Goal: Browse casually: Explore the website without a specific task or goal

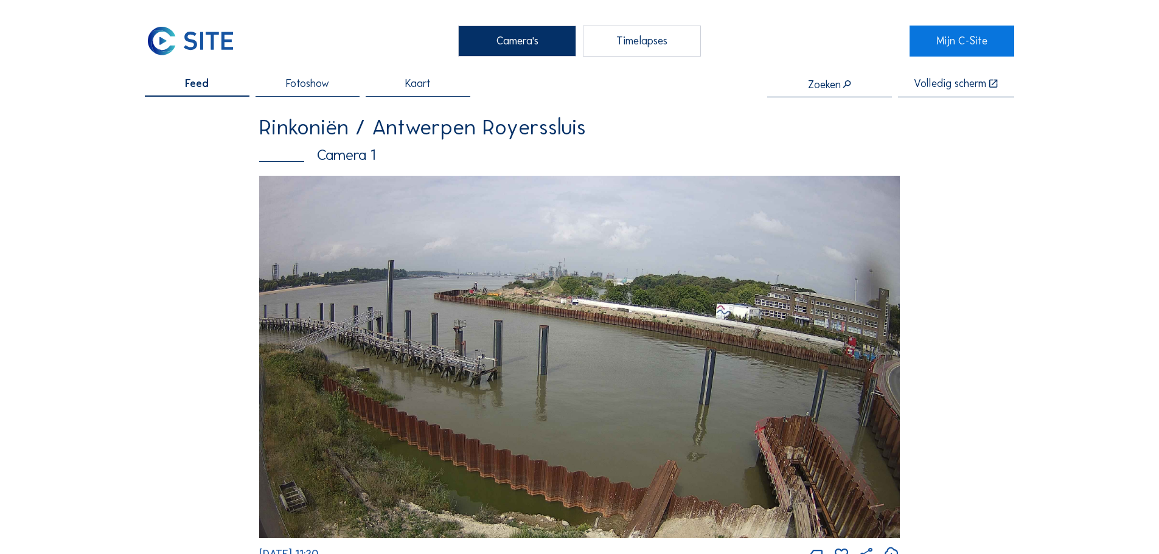
scroll to position [1582, 0]
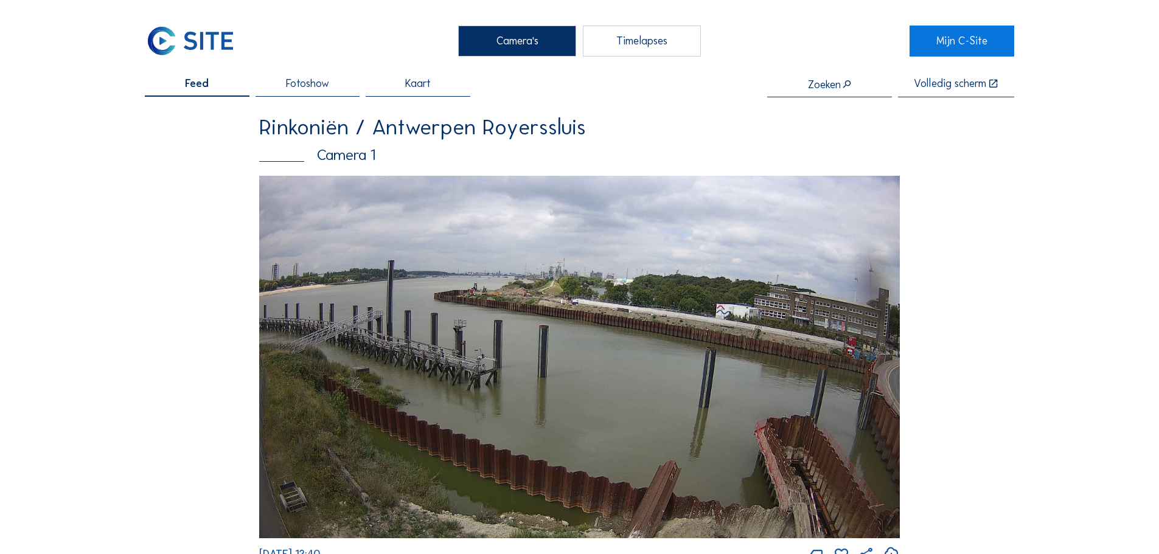
click at [228, 41] on img at bounding box center [190, 41] width 91 height 30
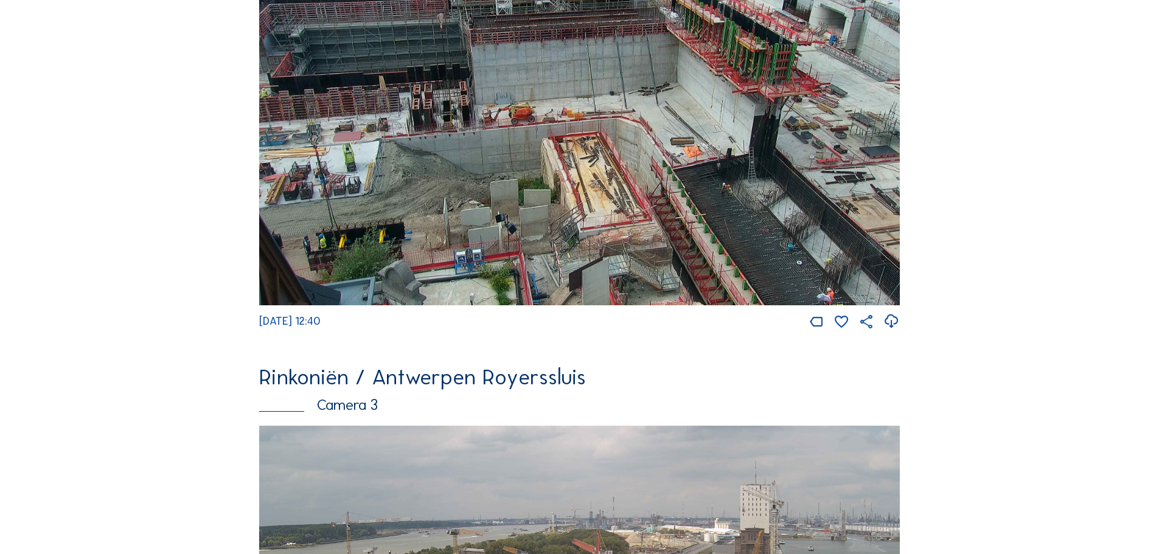
scroll to position [730, 0]
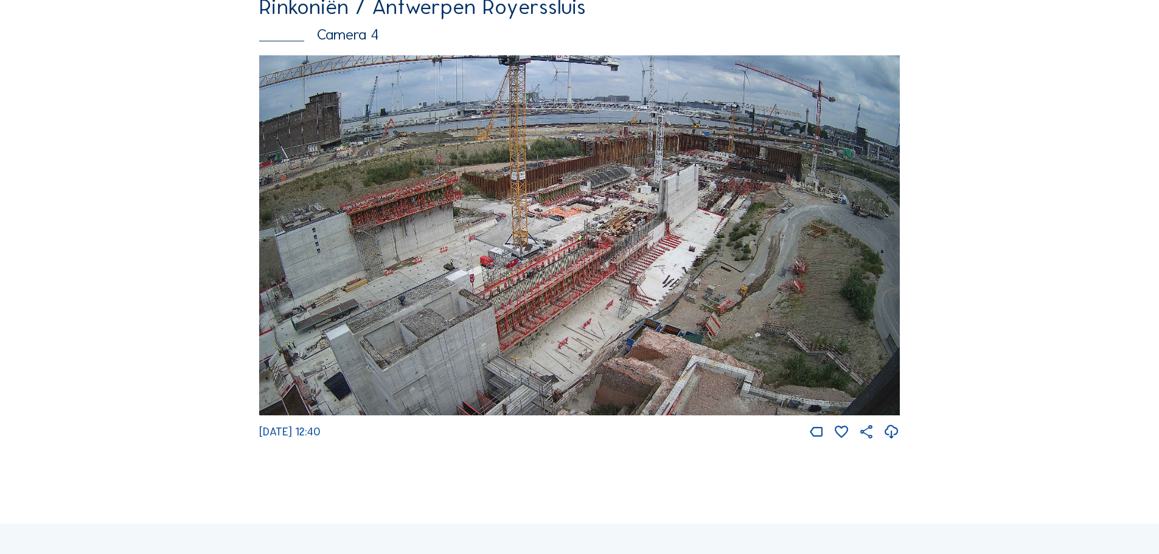
scroll to position [1582, 0]
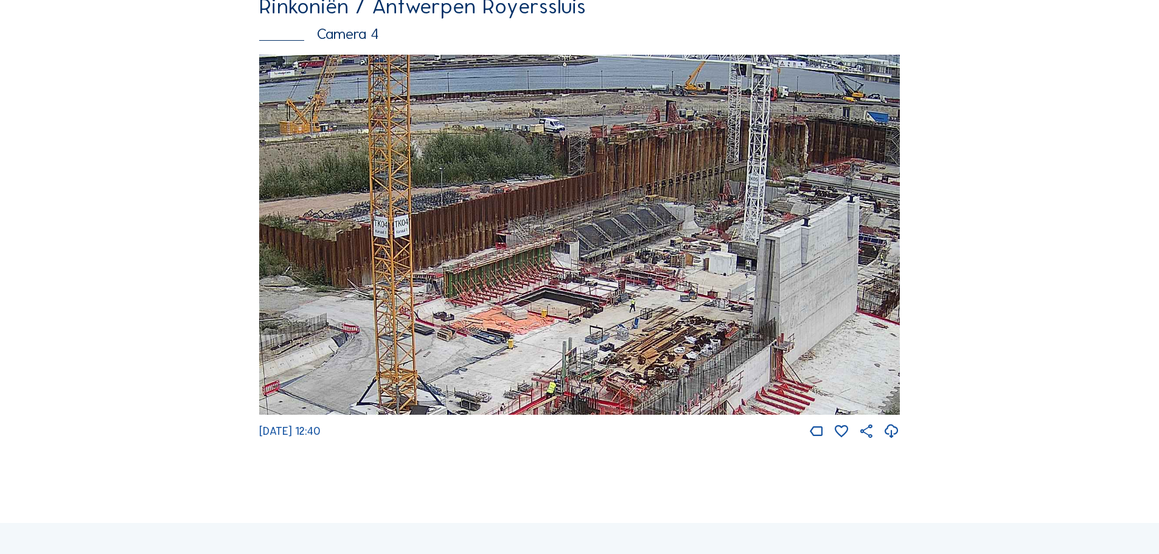
drag, startPoint x: 542, startPoint y: 335, endPoint x: 560, endPoint y: 282, distance: 56.0
click at [560, 282] on img at bounding box center [579, 235] width 641 height 361
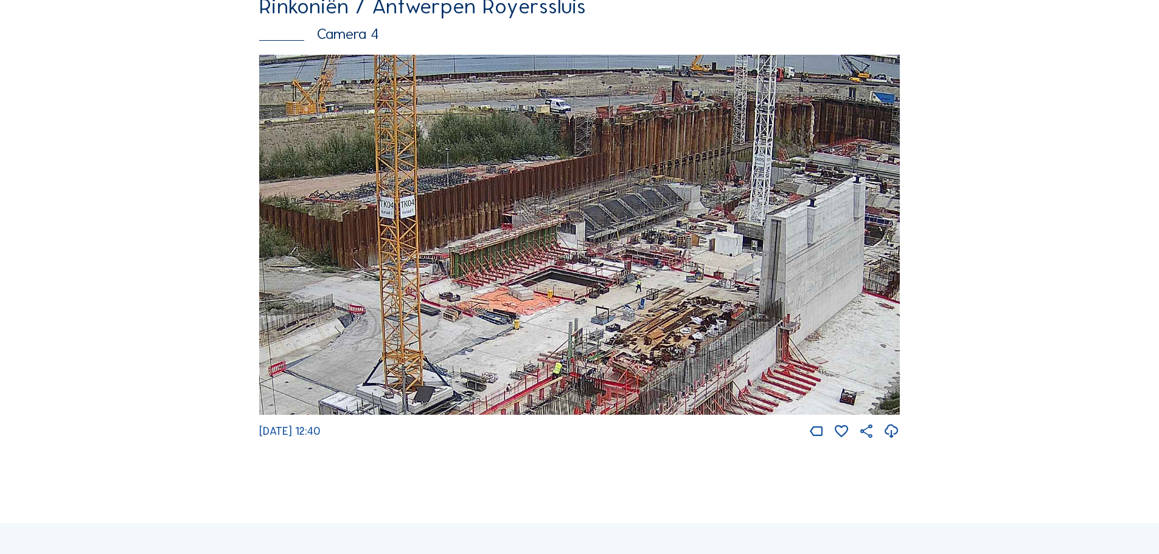
drag, startPoint x: 531, startPoint y: 369, endPoint x: 531, endPoint y: 362, distance: 7.3
click at [531, 362] on img at bounding box center [579, 235] width 641 height 361
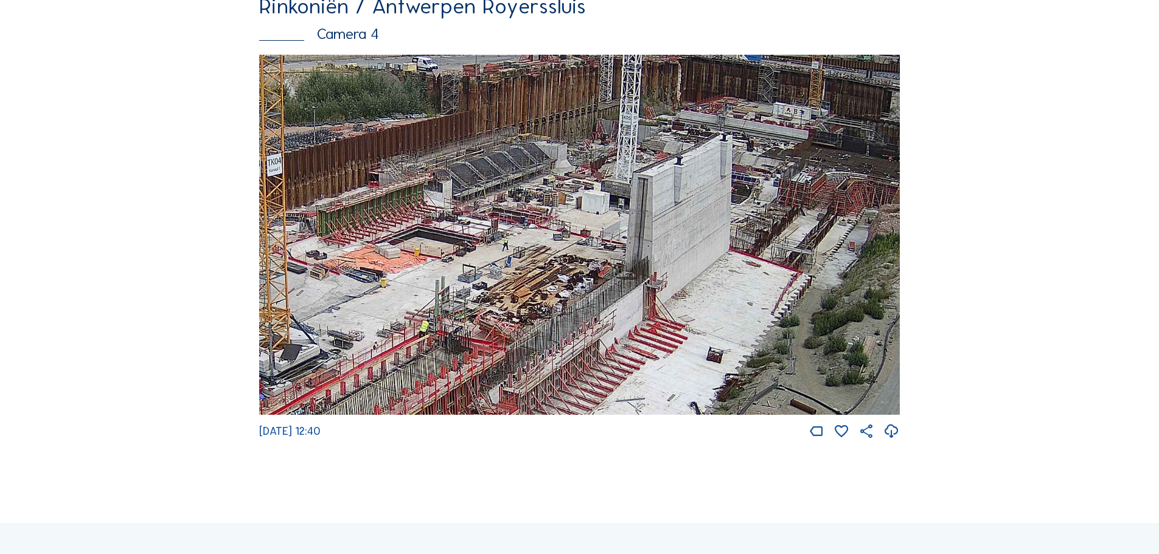
drag, startPoint x: 682, startPoint y: 354, endPoint x: 548, endPoint y: 312, distance: 139.7
click at [548, 312] on img at bounding box center [579, 235] width 641 height 361
click at [273, 209] on img at bounding box center [579, 235] width 641 height 361
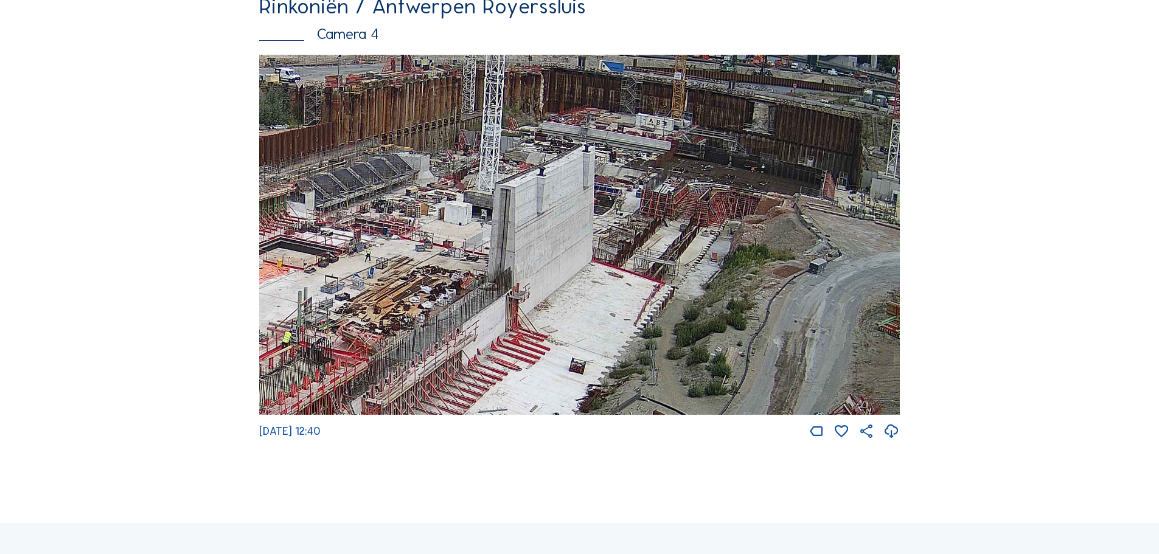
drag, startPoint x: 675, startPoint y: 257, endPoint x: 538, endPoint y: 268, distance: 138.0
click at [538, 268] on img at bounding box center [579, 235] width 641 height 361
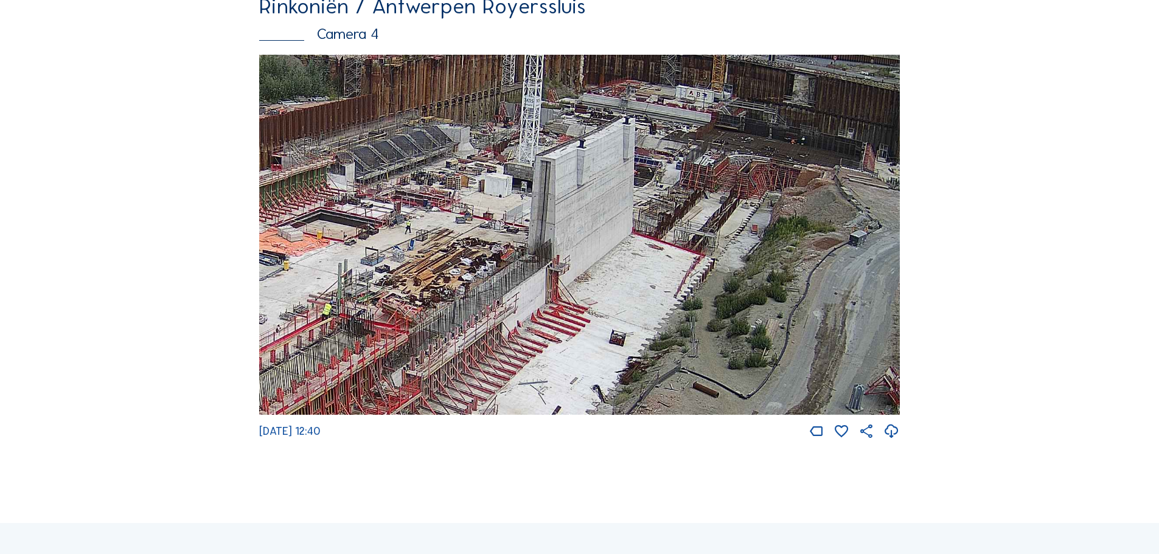
drag, startPoint x: 433, startPoint y: 267, endPoint x: 462, endPoint y: 246, distance: 35.4
click at [462, 246] on img at bounding box center [579, 235] width 641 height 361
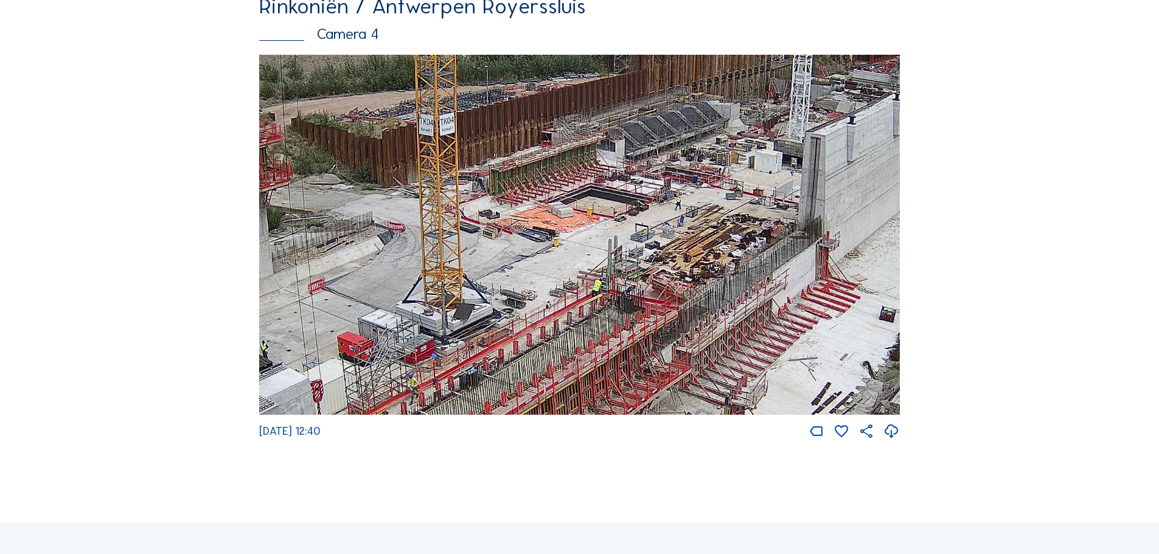
drag, startPoint x: 401, startPoint y: 214, endPoint x: 671, endPoint y: 190, distance: 271.2
click at [671, 190] on img at bounding box center [579, 235] width 641 height 361
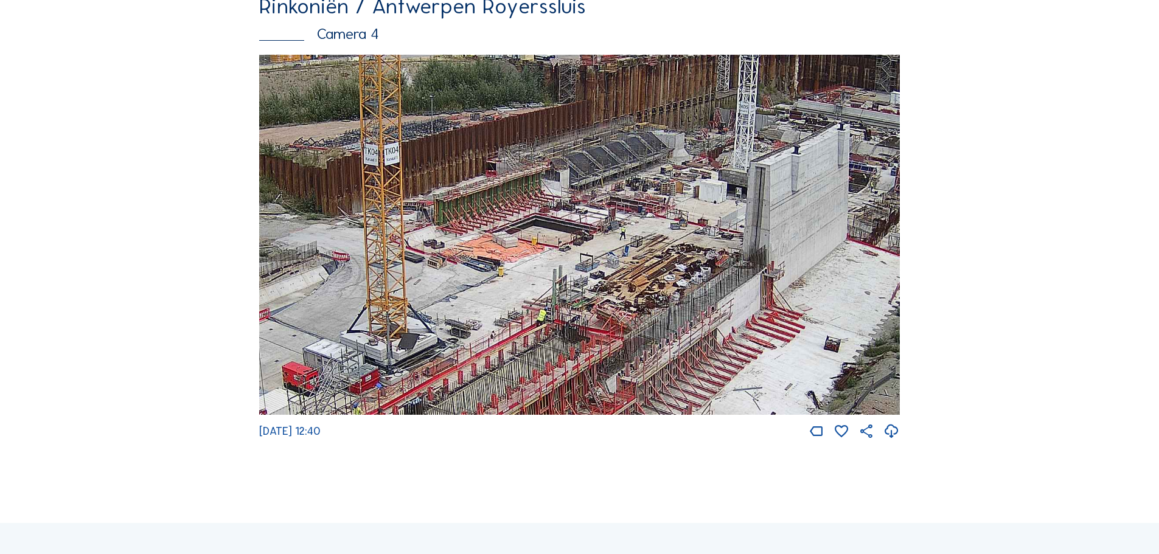
drag, startPoint x: 753, startPoint y: 237, endPoint x: 699, endPoint y: 265, distance: 61.2
click at [699, 265] on img at bounding box center [579, 235] width 641 height 361
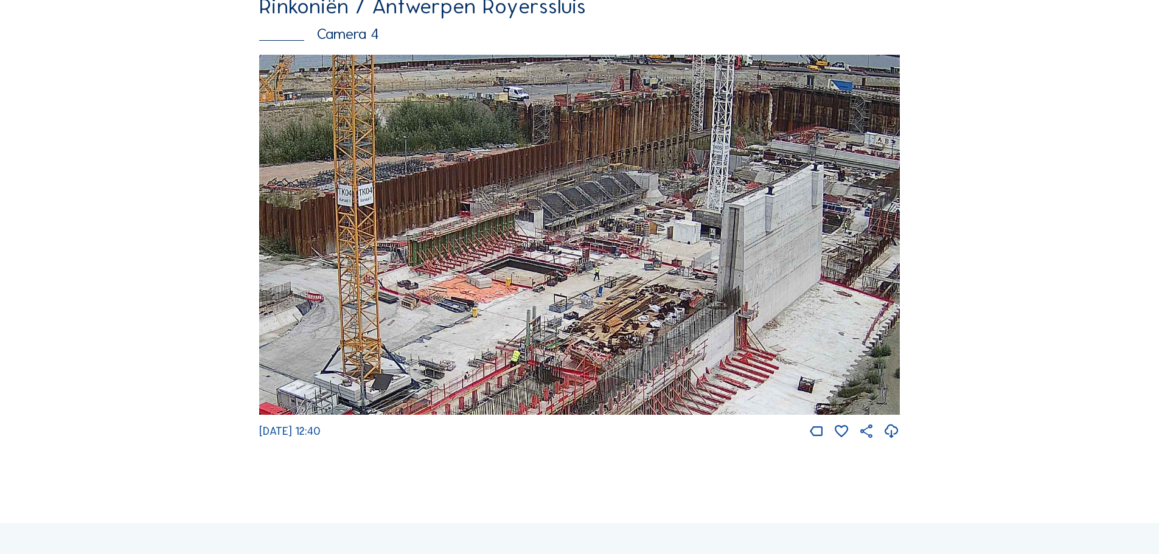
drag, startPoint x: 730, startPoint y: 248, endPoint x: 703, endPoint y: 289, distance: 48.4
click at [703, 289] on img at bounding box center [579, 235] width 641 height 361
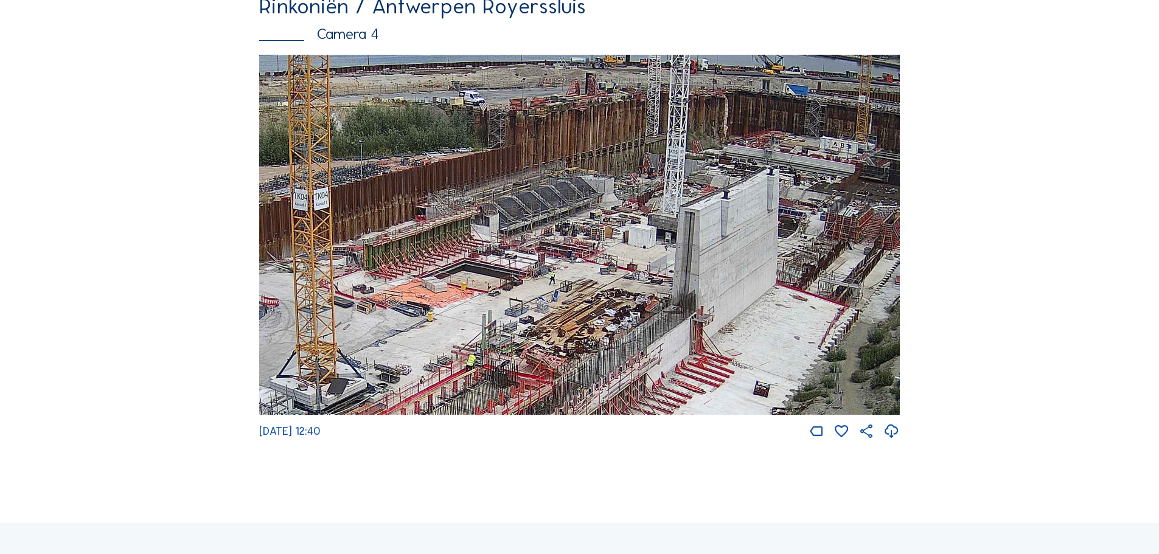
drag, startPoint x: 761, startPoint y: 258, endPoint x: 717, endPoint y: 262, distance: 44.6
click at [717, 262] on img at bounding box center [579, 235] width 641 height 361
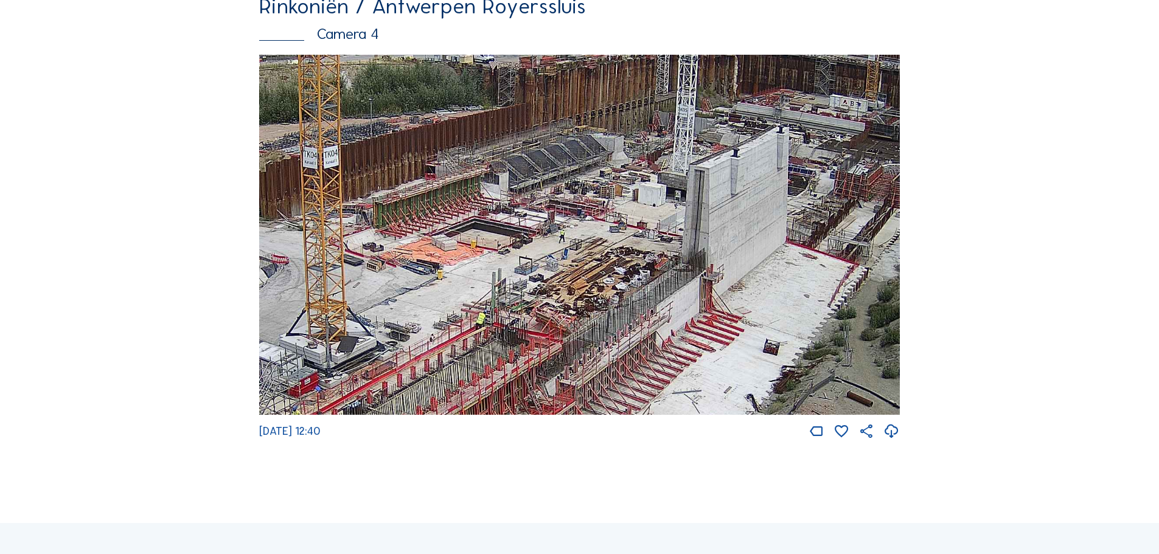
drag, startPoint x: 575, startPoint y: 316, endPoint x: 585, endPoint y: 272, distance: 45.0
click at [585, 272] on img at bounding box center [579, 235] width 641 height 361
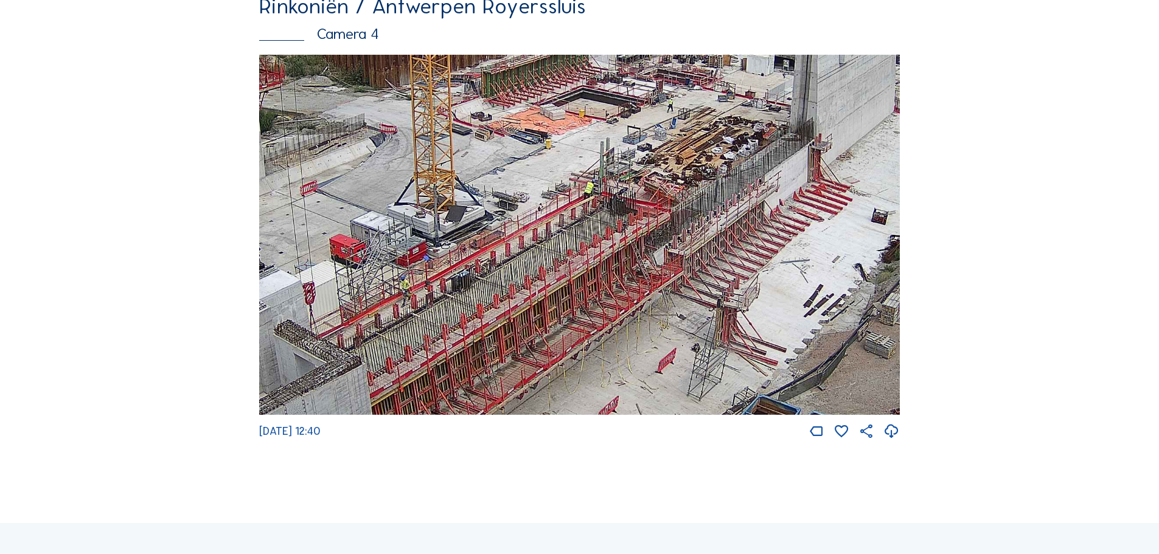
drag, startPoint x: 515, startPoint y: 326, endPoint x: 624, endPoint y: 187, distance: 175.9
click at [624, 187] on img at bounding box center [579, 235] width 641 height 361
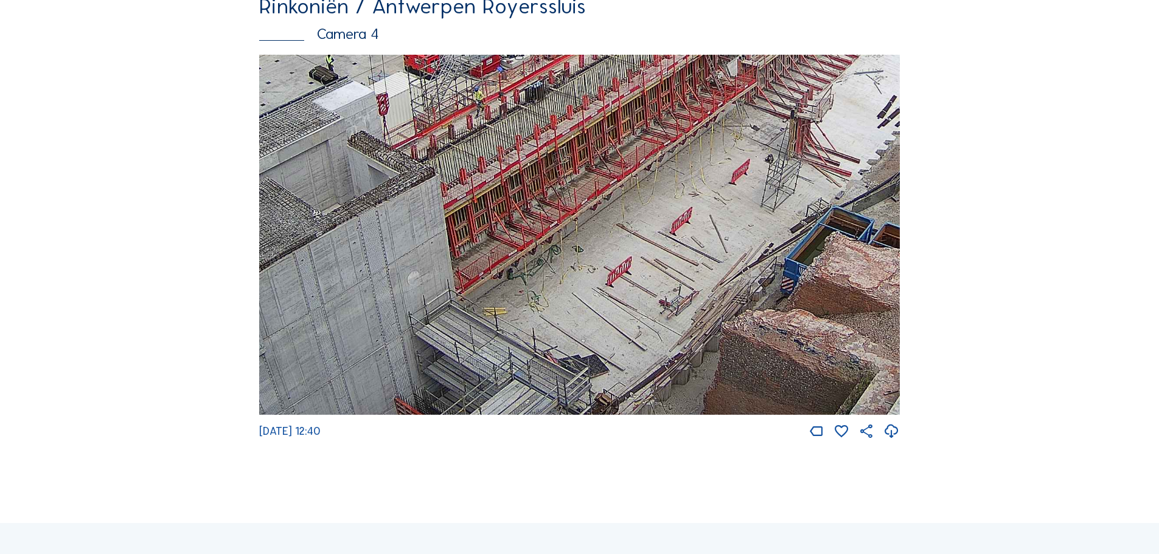
drag, startPoint x: 560, startPoint y: 351, endPoint x: 629, endPoint y: 175, distance: 188.8
click at [629, 175] on img at bounding box center [579, 235] width 641 height 361
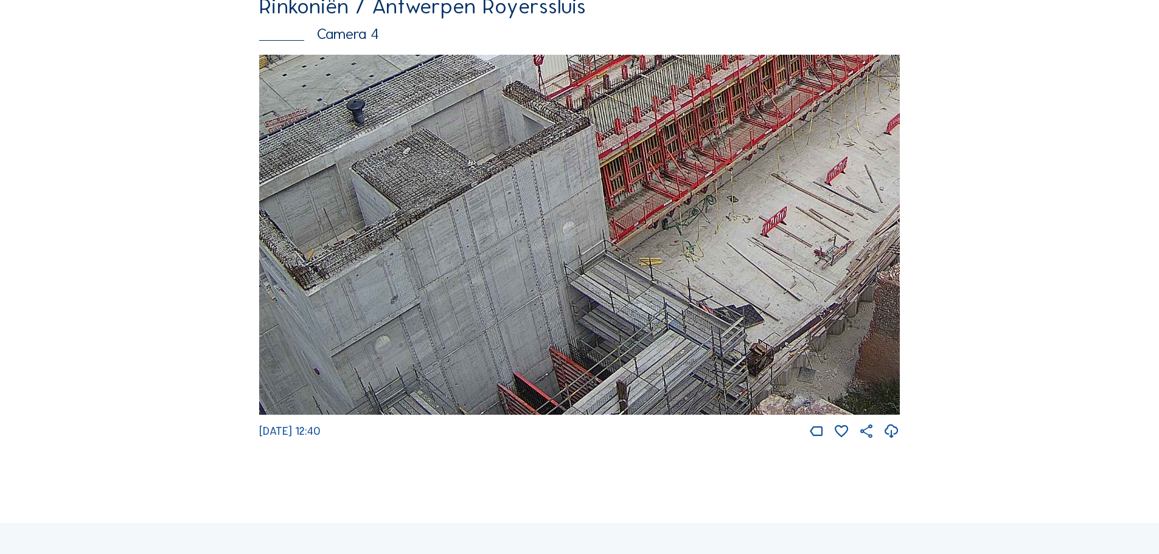
drag, startPoint x: 424, startPoint y: 301, endPoint x: 579, endPoint y: 121, distance: 237.3
click at [579, 121] on img at bounding box center [579, 235] width 641 height 361
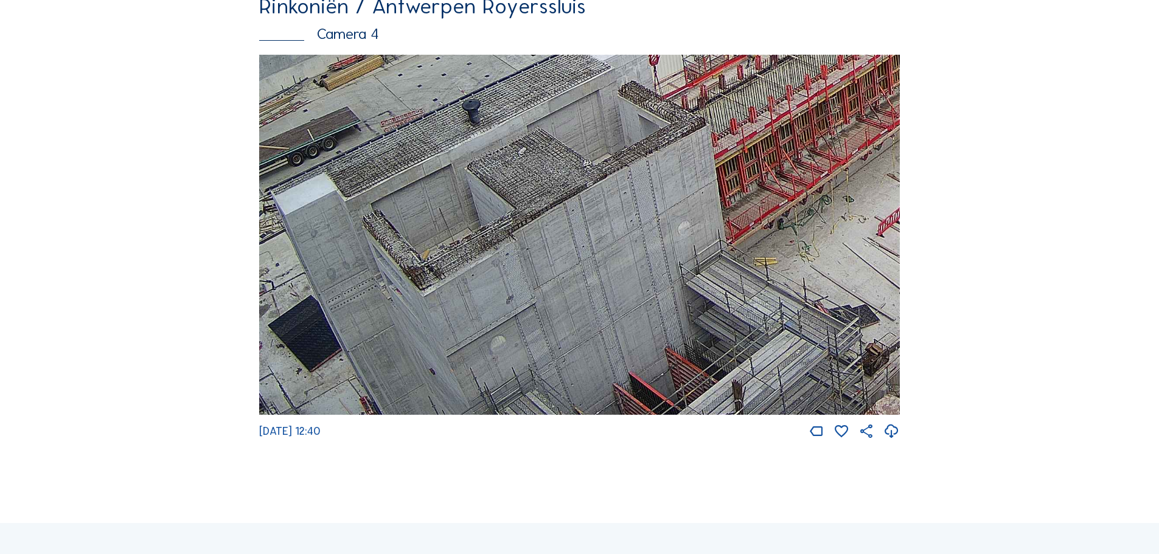
drag, startPoint x: 422, startPoint y: 217, endPoint x: 537, endPoint y: 128, distance: 145.8
click at [537, 128] on img at bounding box center [579, 235] width 641 height 361
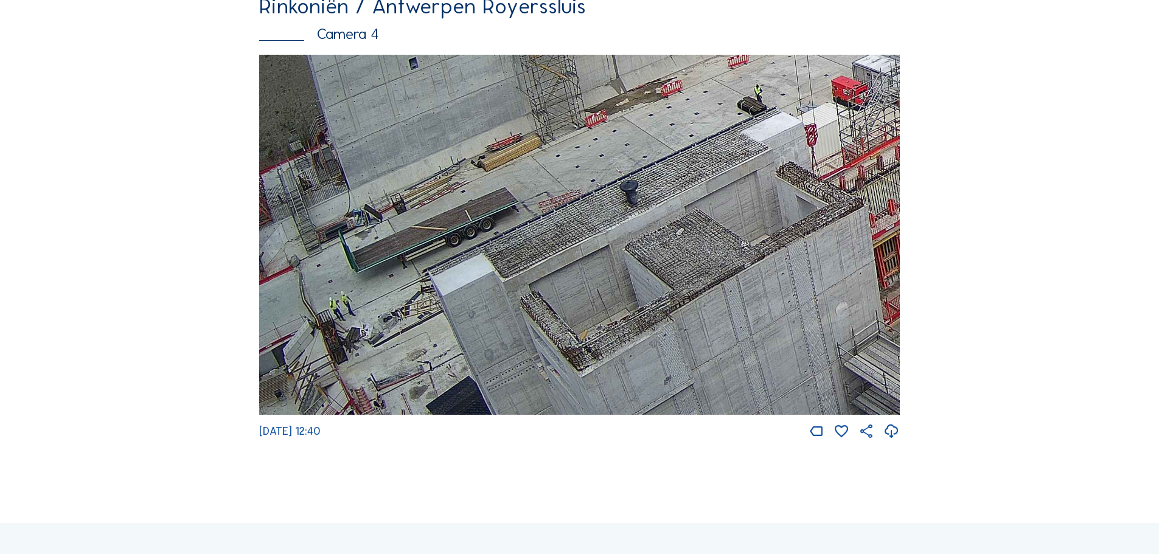
drag, startPoint x: 382, startPoint y: 296, endPoint x: 749, endPoint y: 376, distance: 376.2
click at [749, 376] on img at bounding box center [579, 235] width 641 height 361
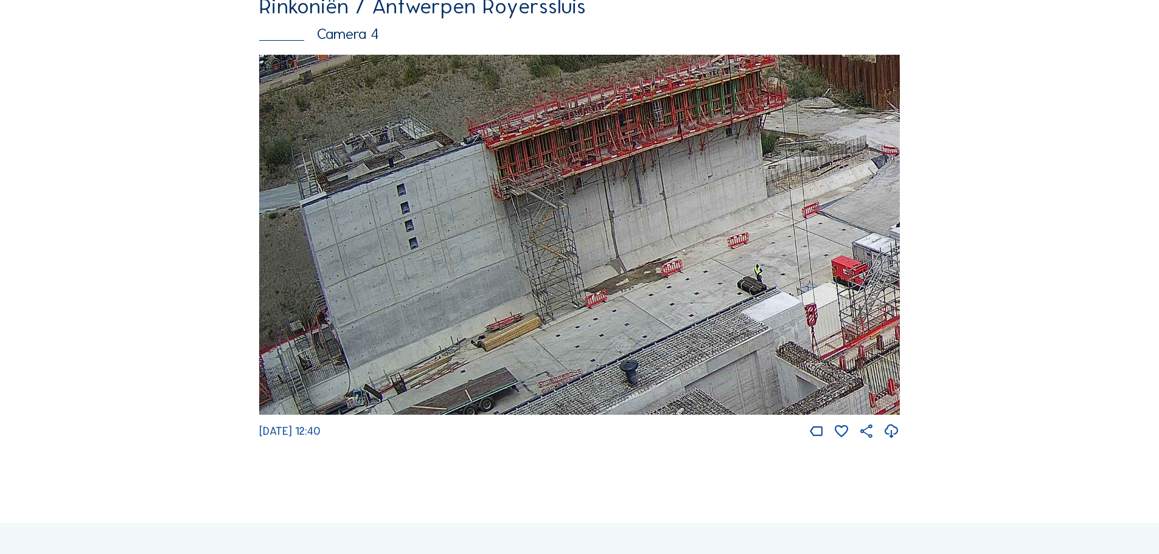
drag, startPoint x: 670, startPoint y: 242, endPoint x: 784, endPoint y: 422, distance: 213.4
click at [784, 416] on img at bounding box center [579, 235] width 641 height 361
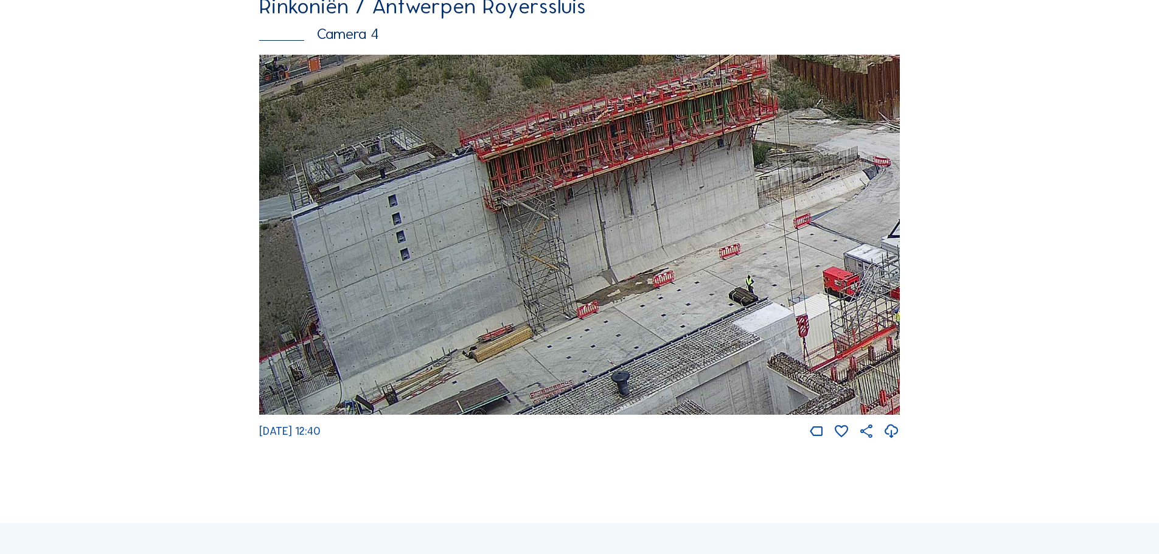
drag, startPoint x: 647, startPoint y: 176, endPoint x: 617, endPoint y: 197, distance: 35.9
click at [617, 197] on img at bounding box center [579, 235] width 641 height 361
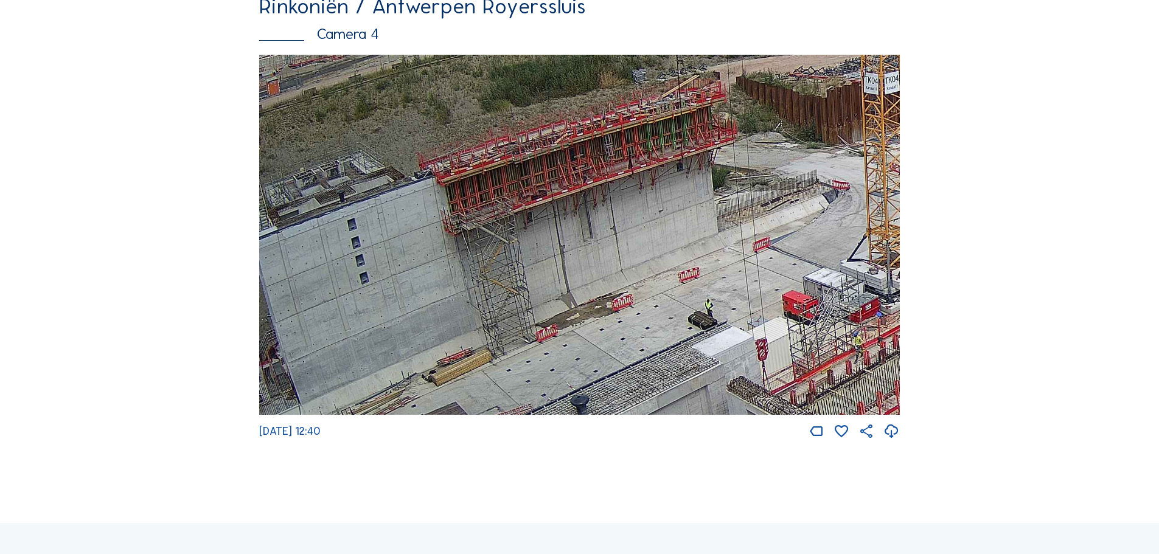
drag, startPoint x: 664, startPoint y: 242, endPoint x: 645, endPoint y: 256, distance: 24.3
click at [645, 256] on img at bounding box center [579, 235] width 641 height 361
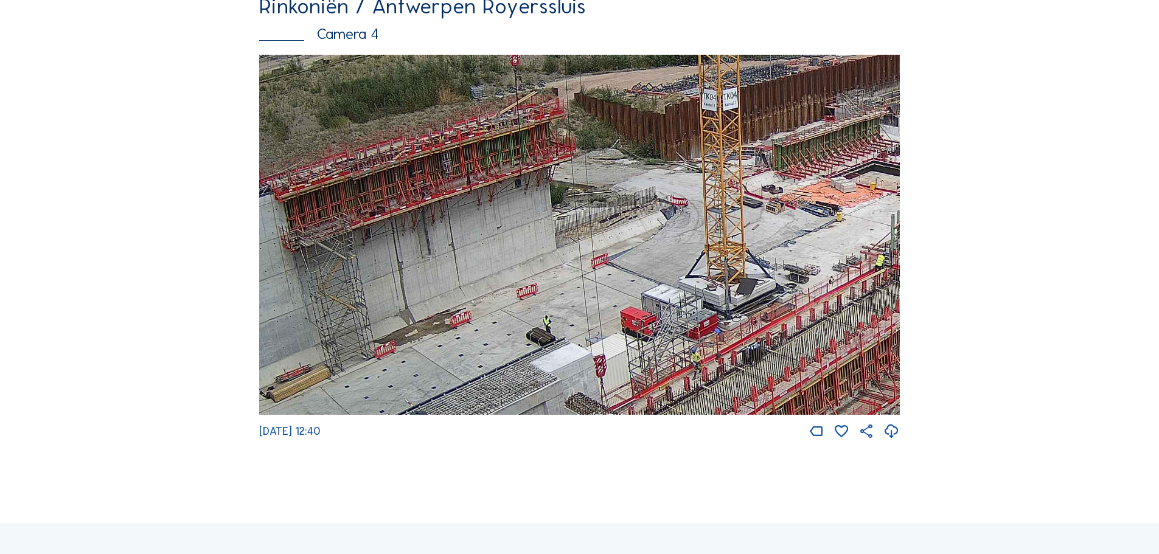
drag, startPoint x: 751, startPoint y: 268, endPoint x: 588, endPoint y: 277, distance: 162.7
click at [588, 277] on img at bounding box center [579, 235] width 641 height 361
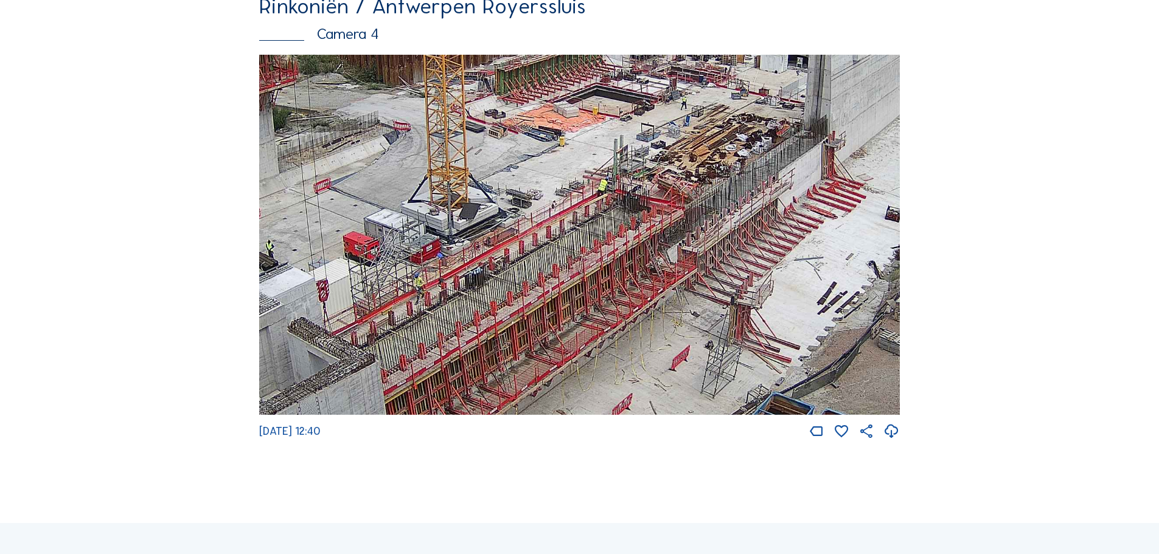
drag, startPoint x: 741, startPoint y: 267, endPoint x: 460, endPoint y: 181, distance: 293.5
click at [460, 181] on img at bounding box center [579, 235] width 641 height 361
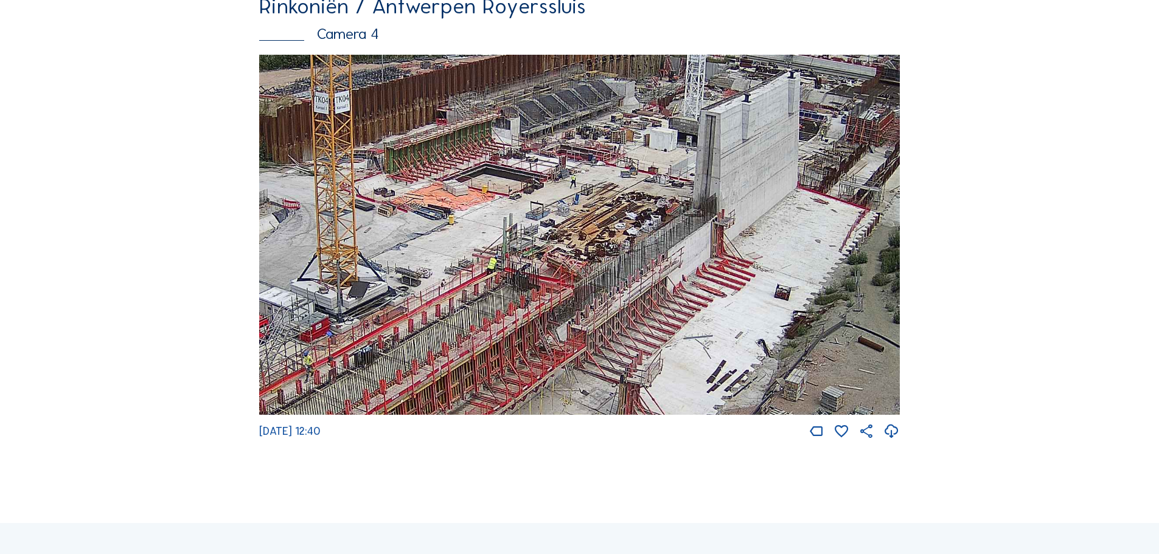
drag, startPoint x: 787, startPoint y: 232, endPoint x: 689, endPoint y: 321, distance: 132.7
click at [689, 321] on img at bounding box center [579, 235] width 641 height 361
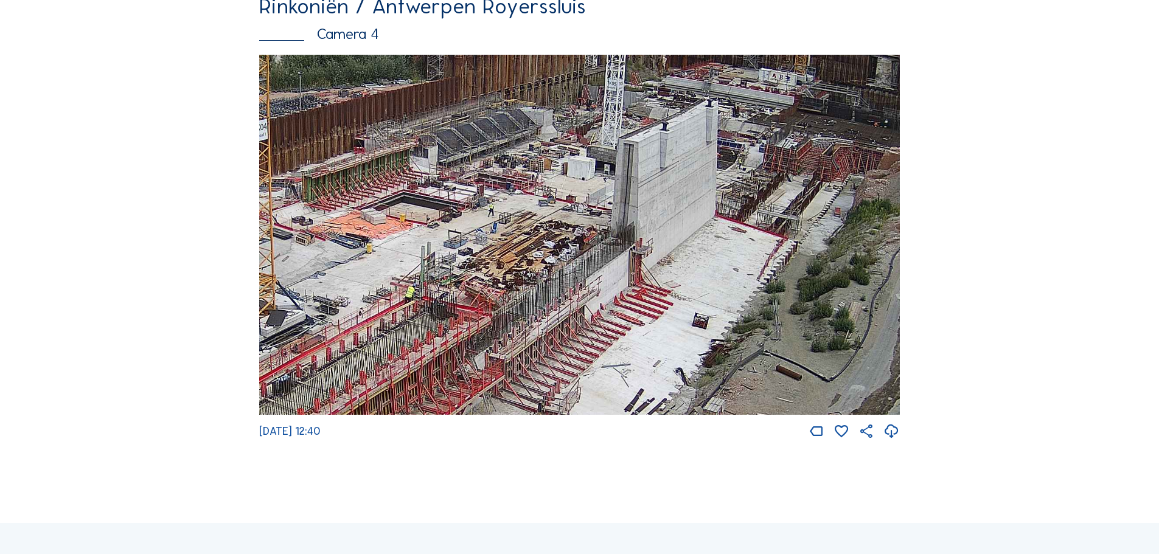
drag, startPoint x: 770, startPoint y: 203, endPoint x: 688, endPoint y: 233, distance: 87.0
click at [688, 233] on img at bounding box center [579, 235] width 641 height 361
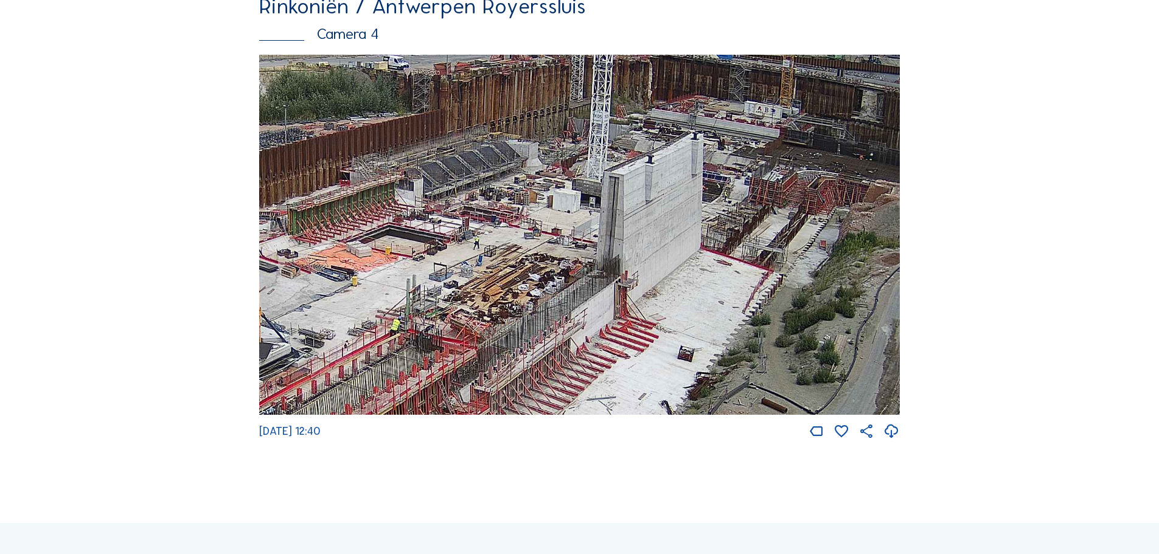
drag, startPoint x: 737, startPoint y: 235, endPoint x: 722, endPoint y: 266, distance: 34.6
click at [722, 266] on img at bounding box center [579, 235] width 641 height 361
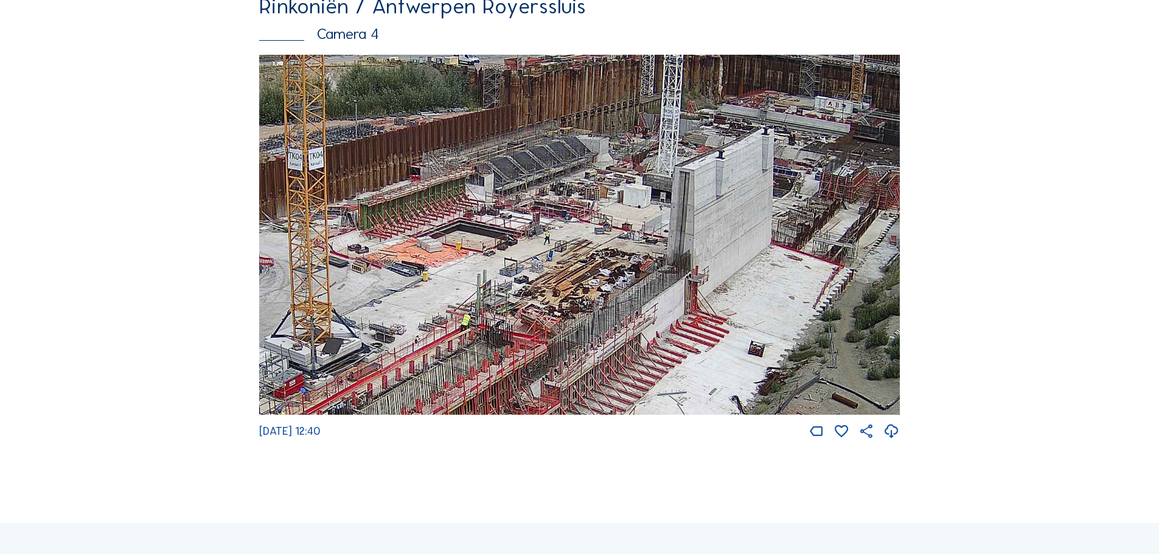
drag, startPoint x: 571, startPoint y: 245, endPoint x: 642, endPoint y: 240, distance: 70.8
click at [642, 240] on img at bounding box center [579, 235] width 641 height 361
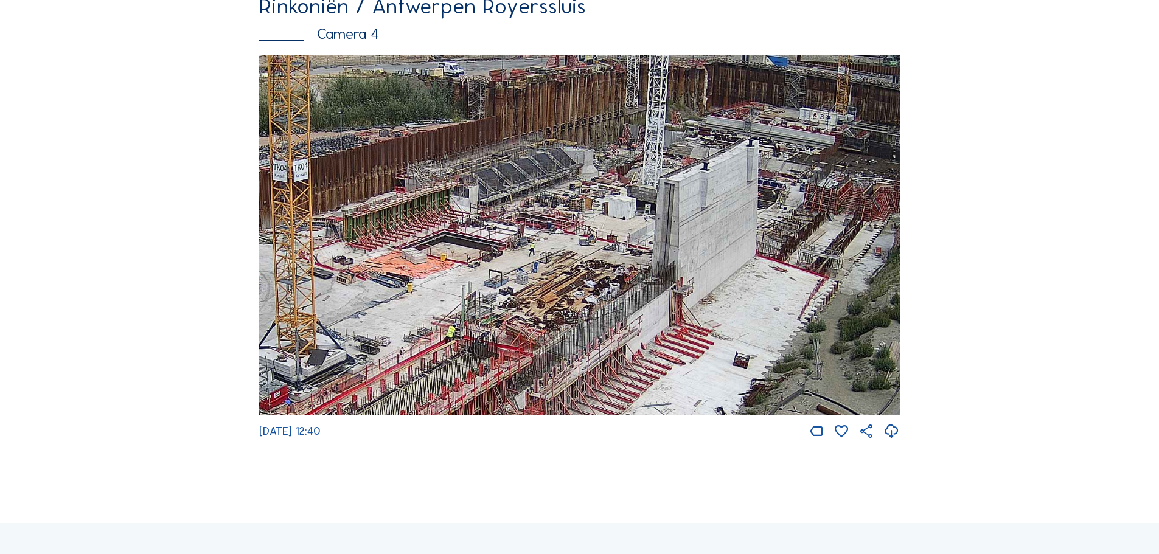
drag, startPoint x: 641, startPoint y: 215, endPoint x: 626, endPoint y: 226, distance: 19.1
click at [626, 226] on img at bounding box center [579, 235] width 641 height 361
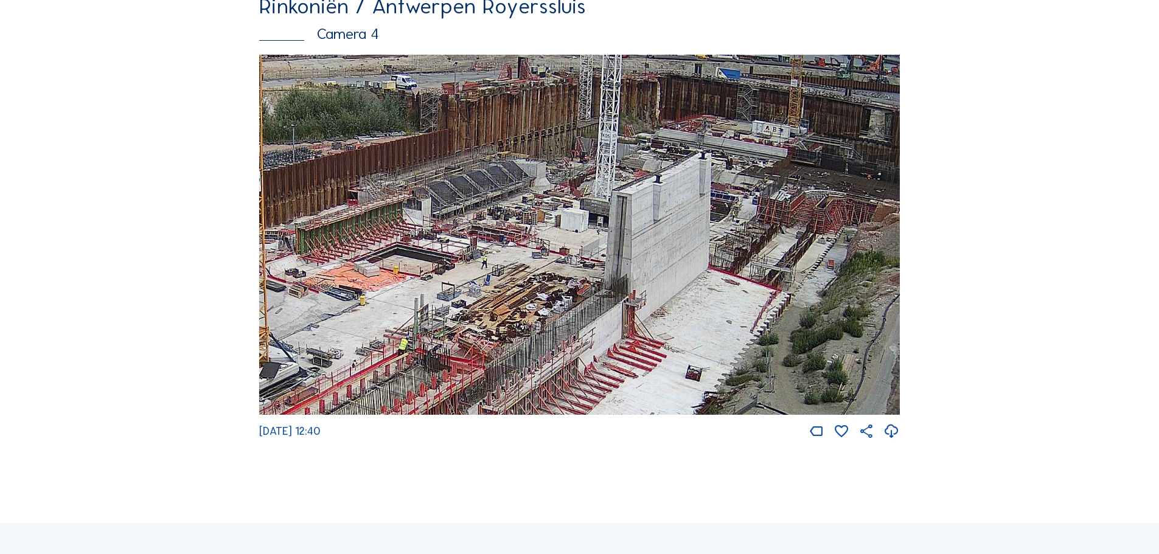
drag, startPoint x: 810, startPoint y: 223, endPoint x: 762, endPoint y: 236, distance: 49.2
click at [762, 236] on img at bounding box center [579, 235] width 641 height 361
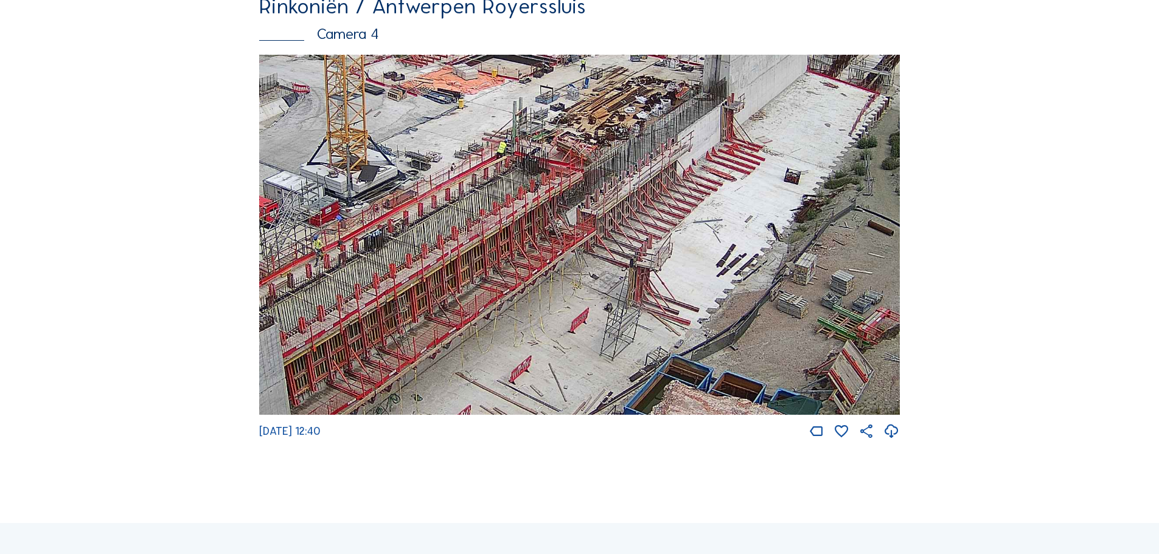
drag, startPoint x: 620, startPoint y: 391, endPoint x: 721, endPoint y: 184, distance: 230.8
click at [721, 184] on img at bounding box center [579, 235] width 641 height 361
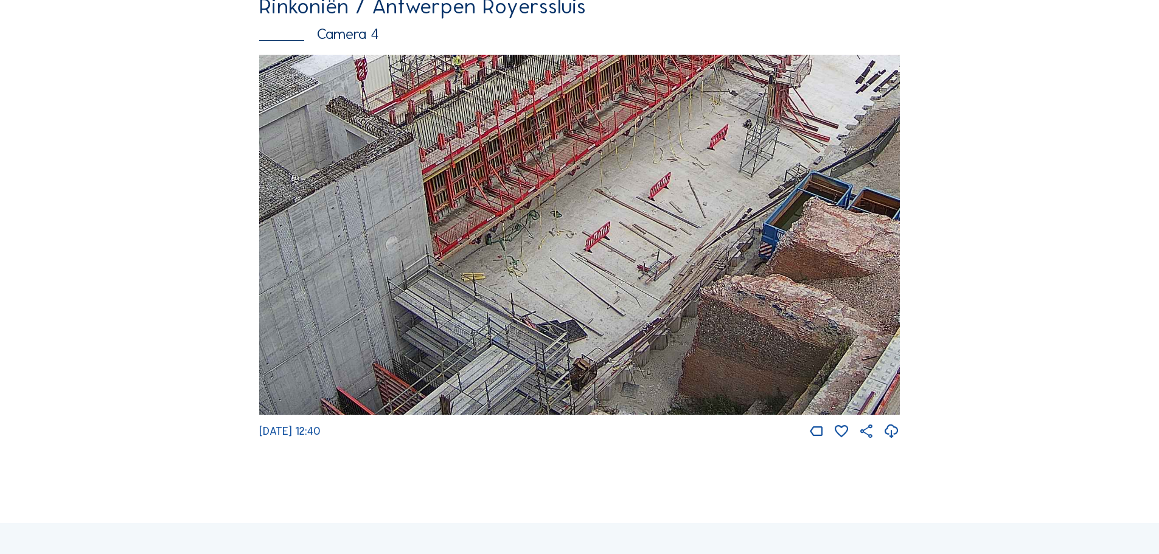
drag, startPoint x: 557, startPoint y: 279, endPoint x: 694, endPoint y: 106, distance: 221.0
click at [694, 106] on img at bounding box center [579, 235] width 641 height 361
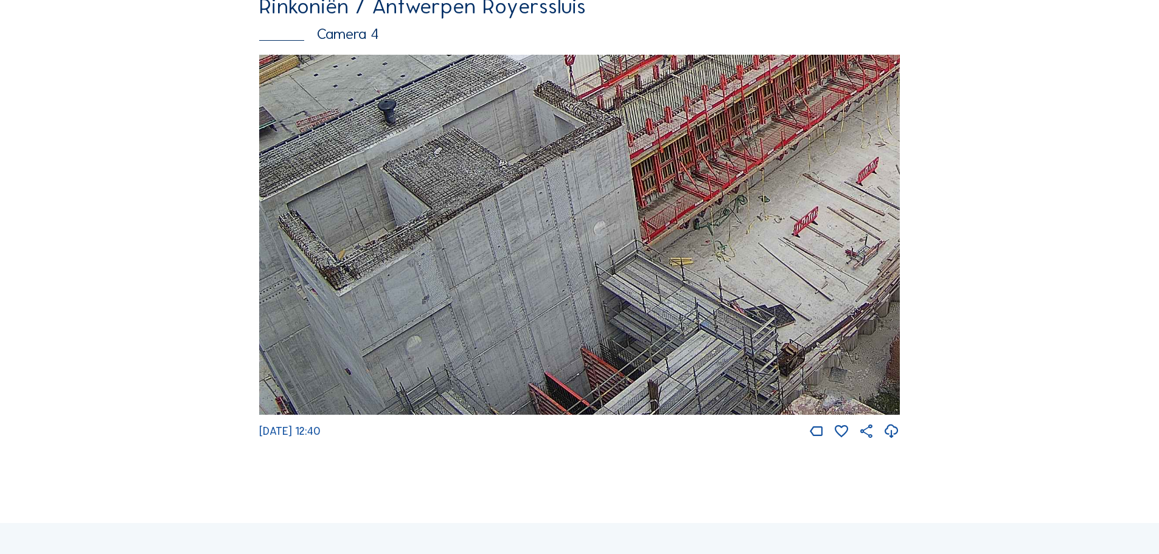
drag, startPoint x: 663, startPoint y: 256, endPoint x: 861, endPoint y: 200, distance: 206.3
click at [874, 173] on img at bounding box center [579, 235] width 641 height 361
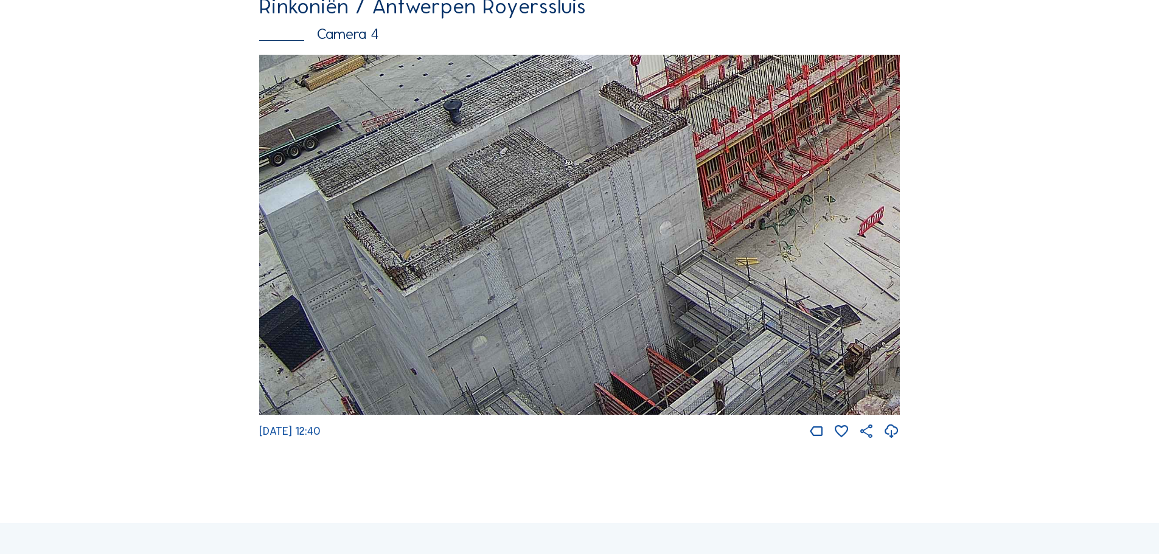
drag, startPoint x: 622, startPoint y: 312, endPoint x: 684, endPoint y: 179, distance: 147.0
click at [684, 179] on img at bounding box center [579, 235] width 641 height 361
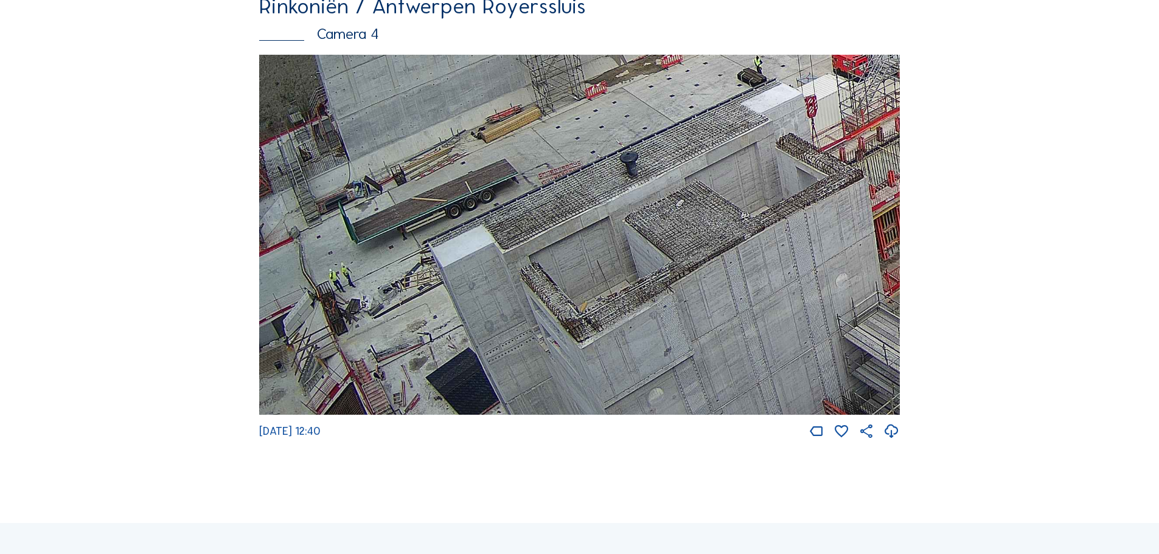
drag, startPoint x: 399, startPoint y: 326, endPoint x: 791, endPoint y: 316, distance: 392.0
click at [791, 316] on img at bounding box center [579, 235] width 641 height 361
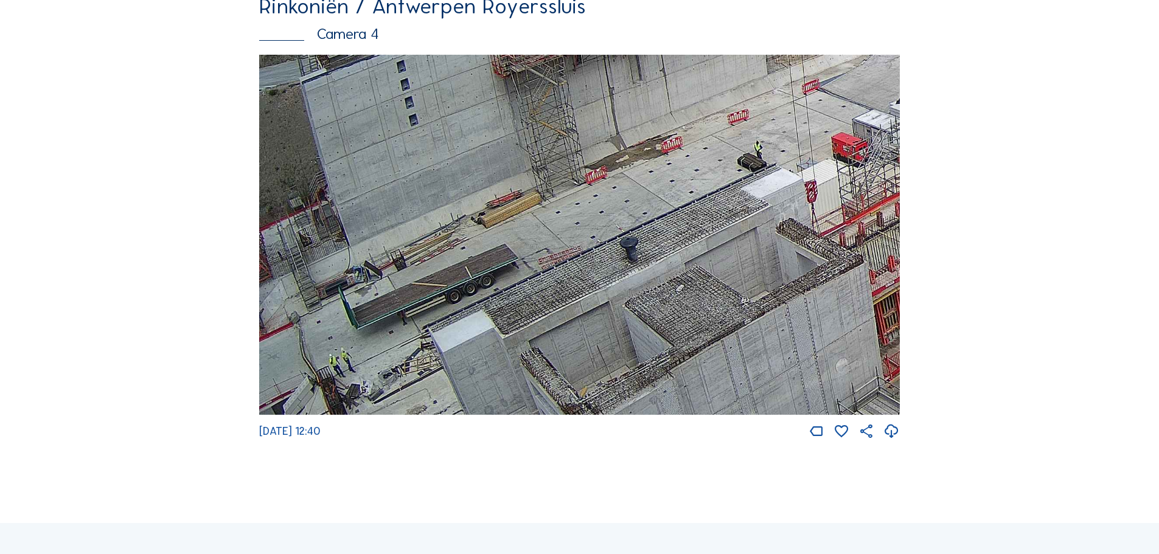
drag, startPoint x: 539, startPoint y: 198, endPoint x: 707, endPoint y: 284, distance: 188.3
click at [707, 284] on img at bounding box center [579, 235] width 641 height 361
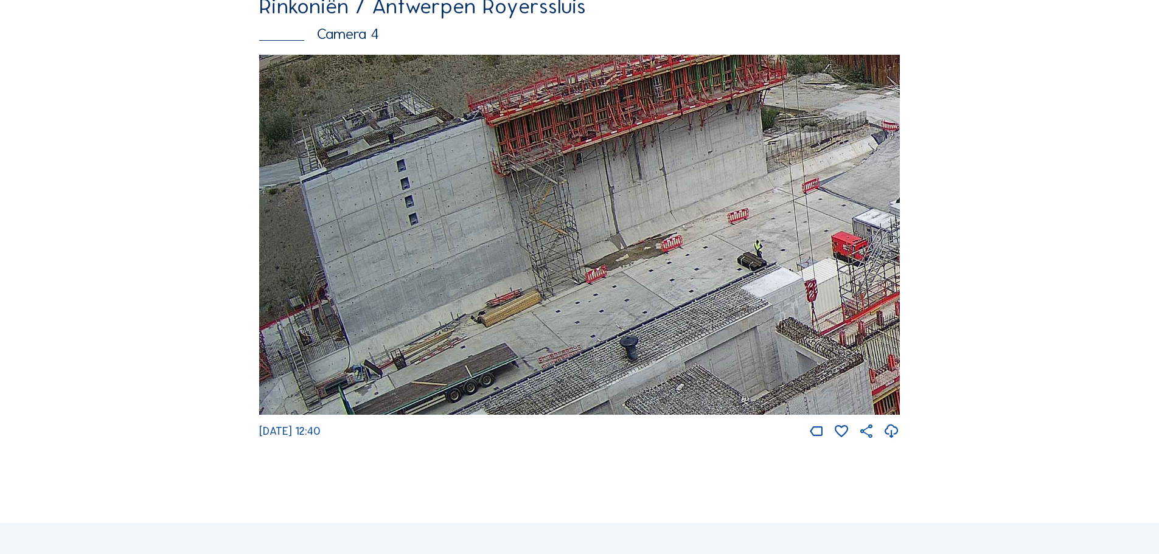
drag, startPoint x: 672, startPoint y: 190, endPoint x: 725, endPoint y: 289, distance: 112.7
click at [725, 289] on img at bounding box center [579, 235] width 641 height 361
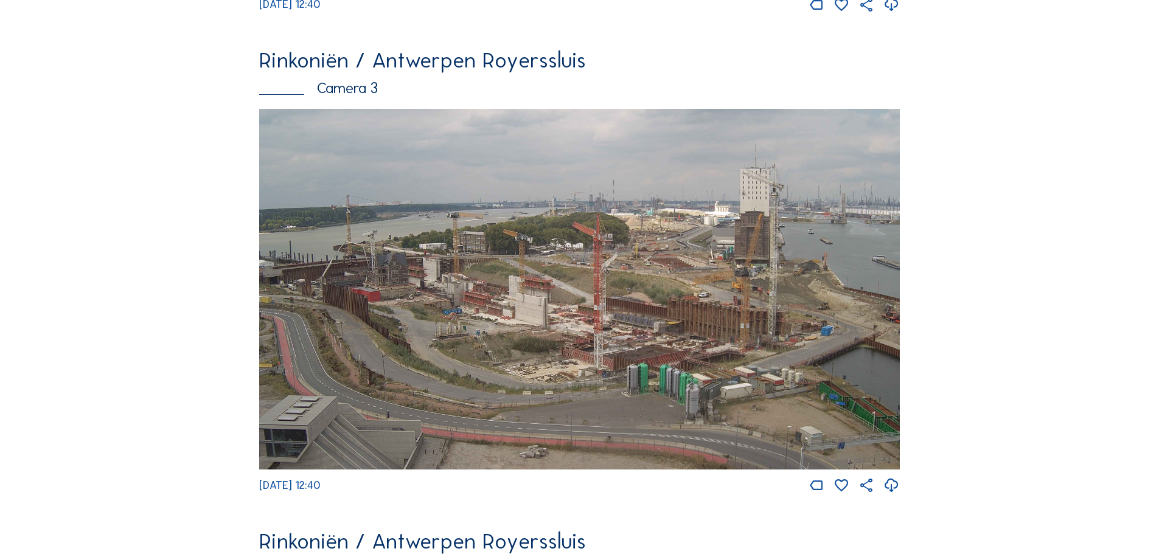
scroll to position [1095, 0]
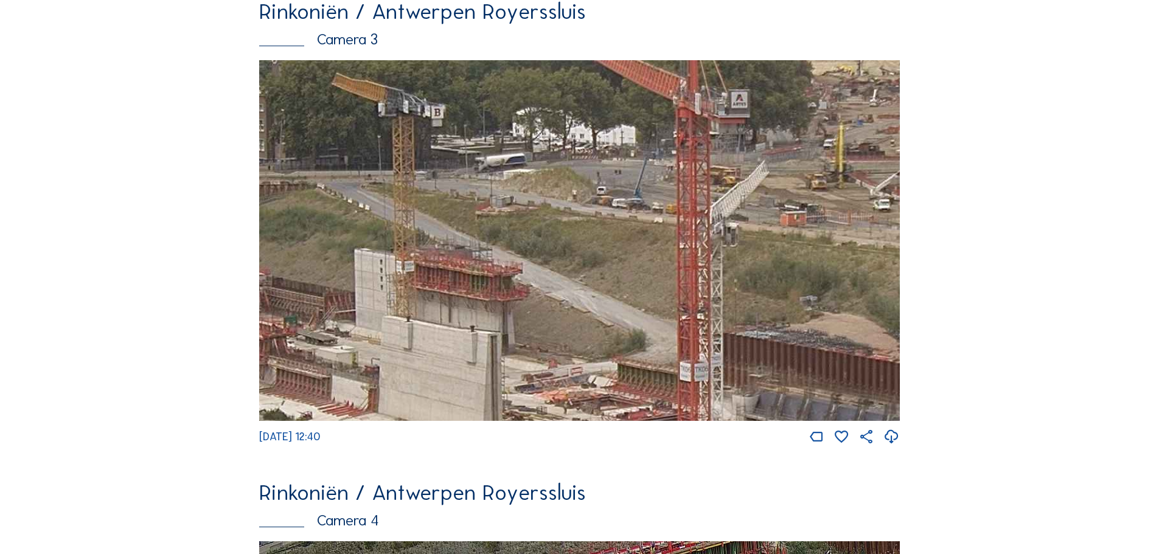
drag, startPoint x: 753, startPoint y: 179, endPoint x: 510, endPoint y: 287, distance: 265.6
click at [510, 287] on img at bounding box center [579, 240] width 641 height 361
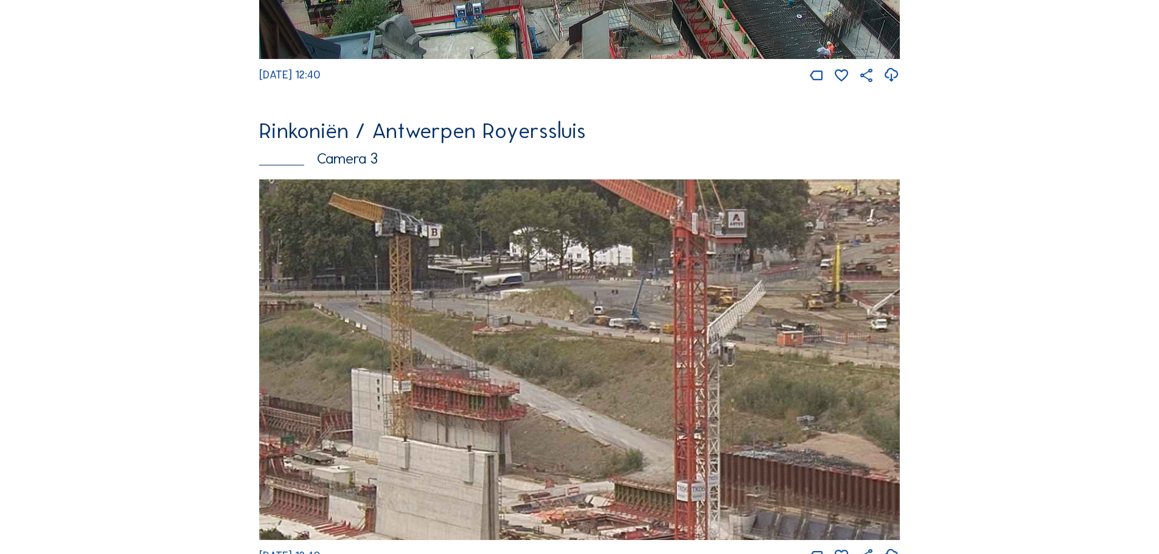
scroll to position [974, 0]
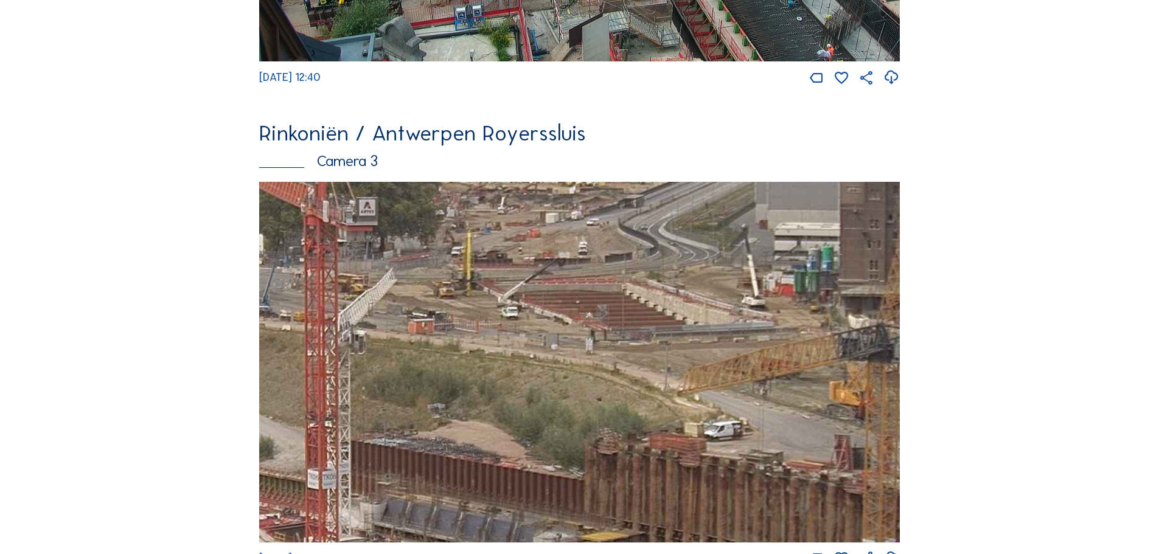
drag, startPoint x: 763, startPoint y: 352, endPoint x: 421, endPoint y: 338, distance: 342.3
click at [421, 338] on img at bounding box center [579, 362] width 641 height 361
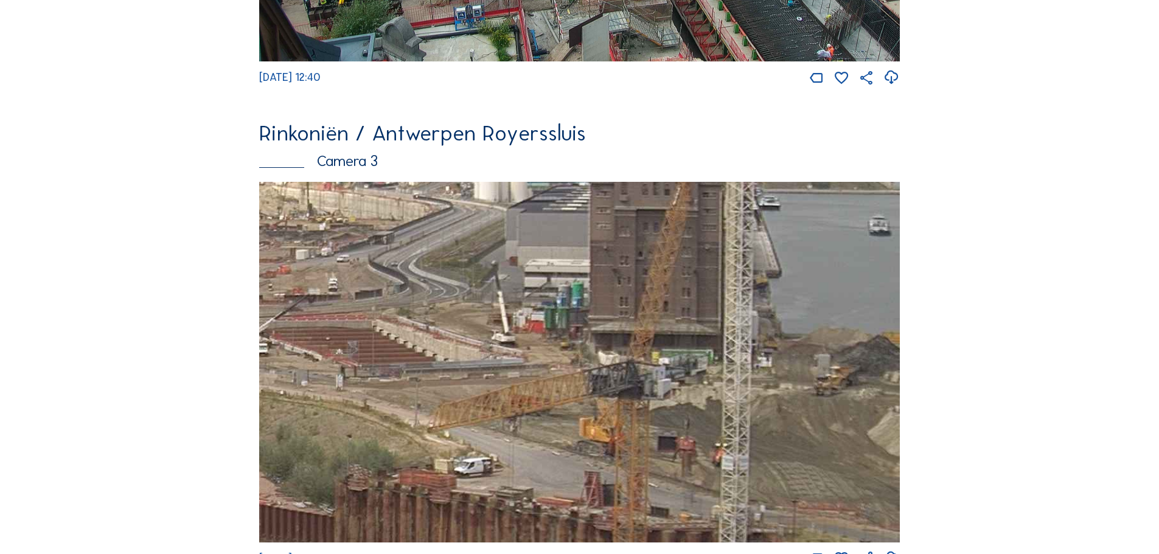
drag, startPoint x: 672, startPoint y: 281, endPoint x: 423, endPoint y: 317, distance: 251.5
click at [423, 317] on img at bounding box center [579, 362] width 641 height 361
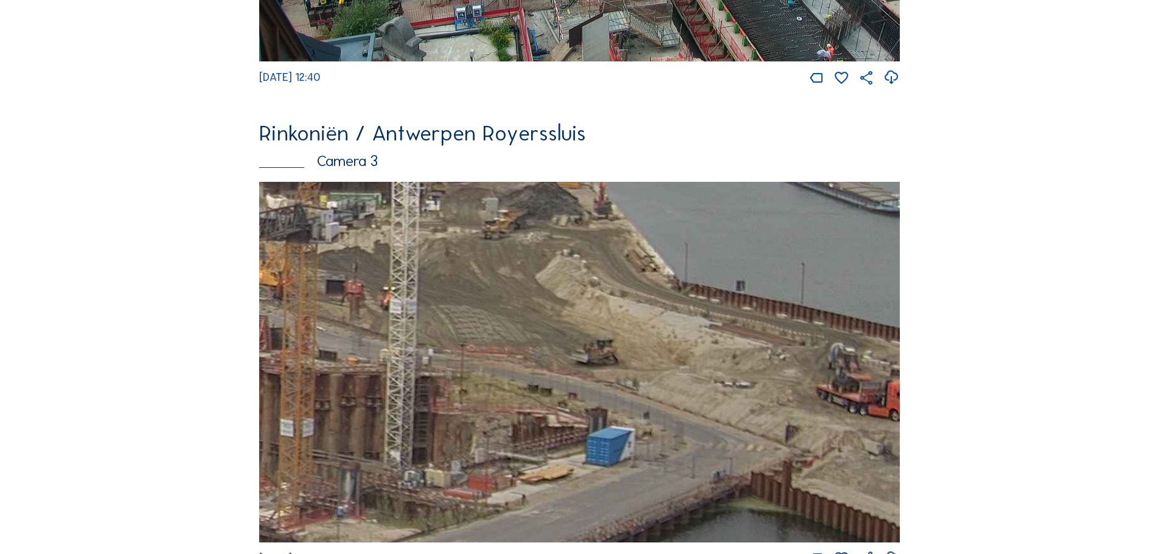
drag, startPoint x: 804, startPoint y: 449, endPoint x: 317, endPoint y: 293, distance: 511.3
click at [317, 293] on img at bounding box center [579, 362] width 641 height 361
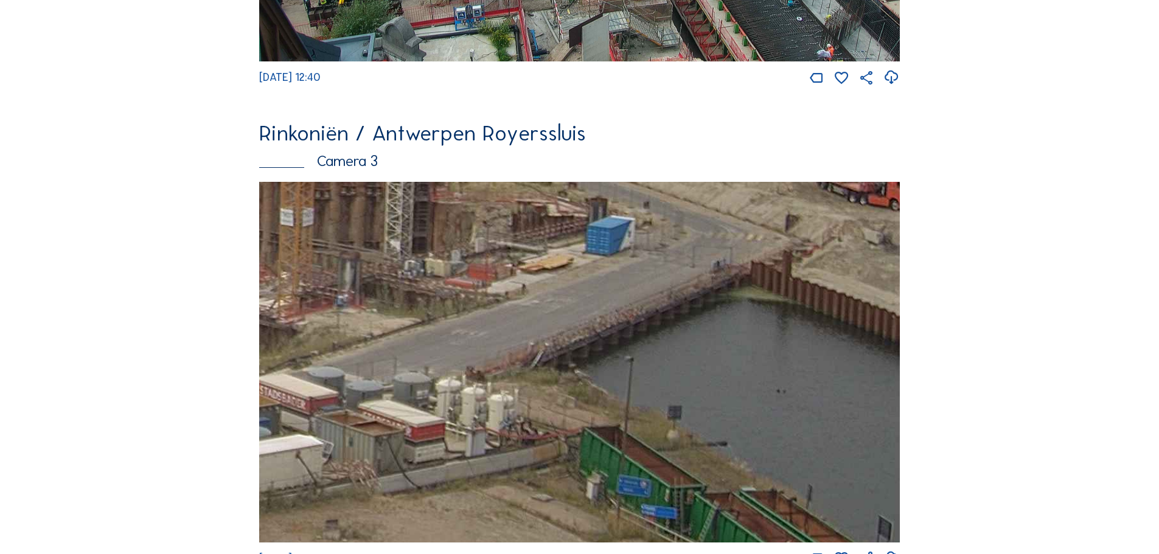
drag, startPoint x: 665, startPoint y: 400, endPoint x: 401, endPoint y: 155, distance: 360.8
click at [401, 155] on div "Rinkoniën / Antwerpen Royerssluis Camera 3 Mo 18 Aug 2025 12:40" at bounding box center [579, 344] width 641 height 445
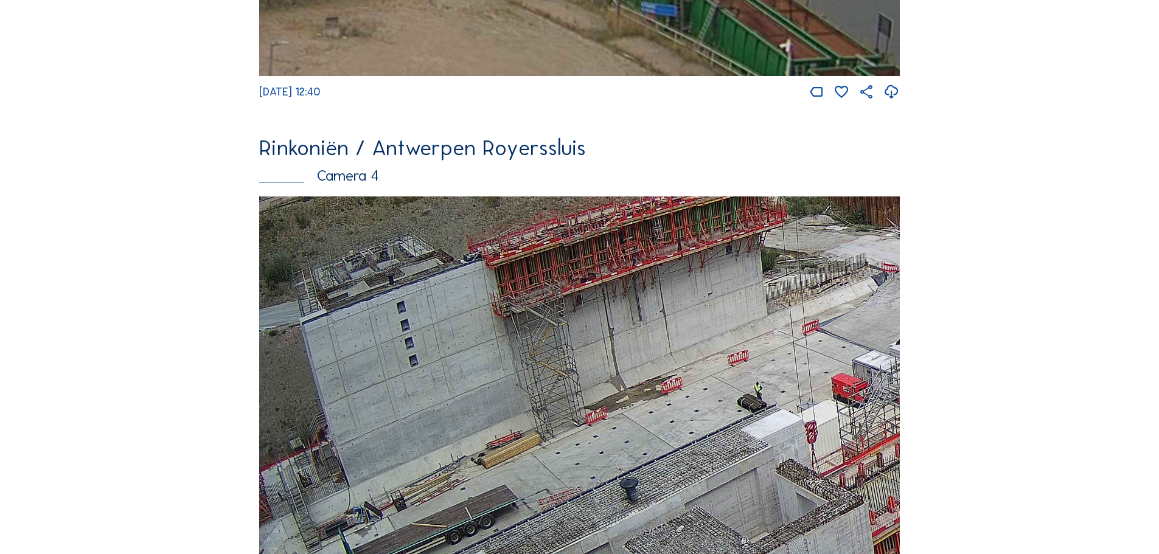
scroll to position [1460, 0]
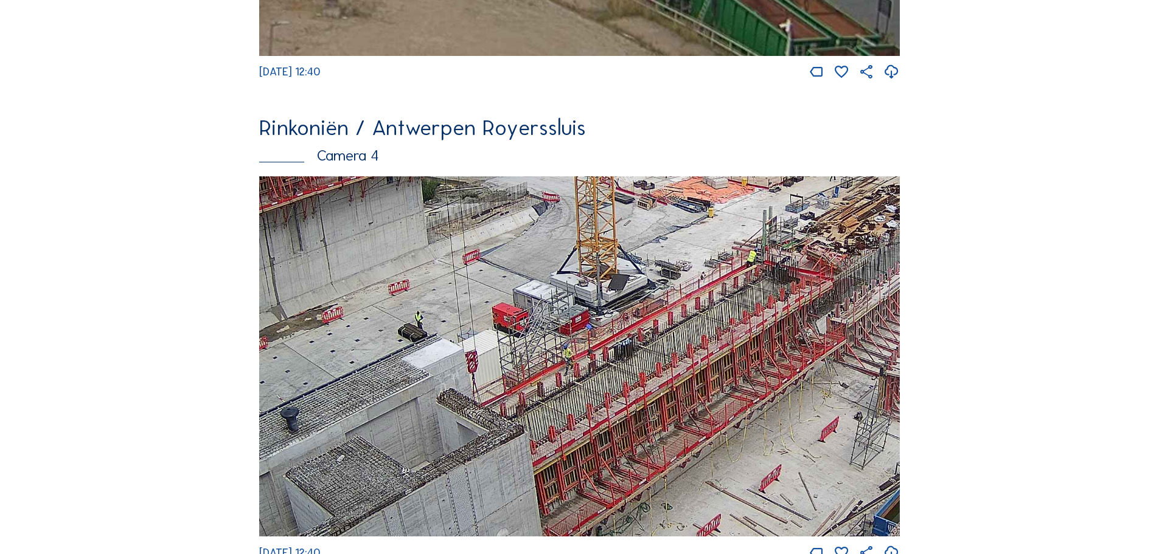
drag, startPoint x: 811, startPoint y: 399, endPoint x: 471, endPoint y: 349, distance: 343.3
click at [471, 349] on img at bounding box center [579, 356] width 641 height 361
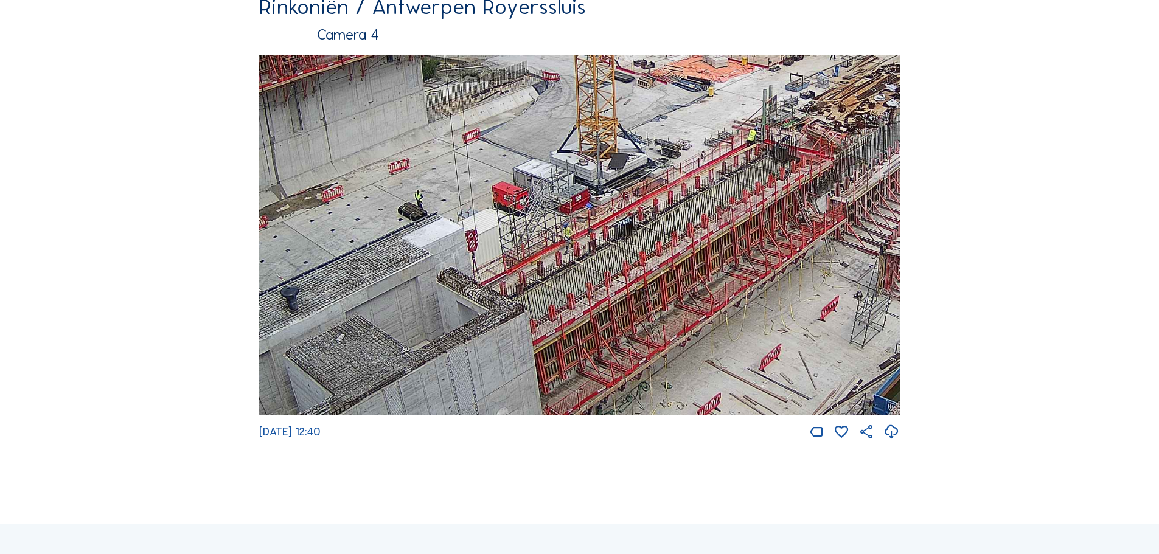
scroll to position [1582, 0]
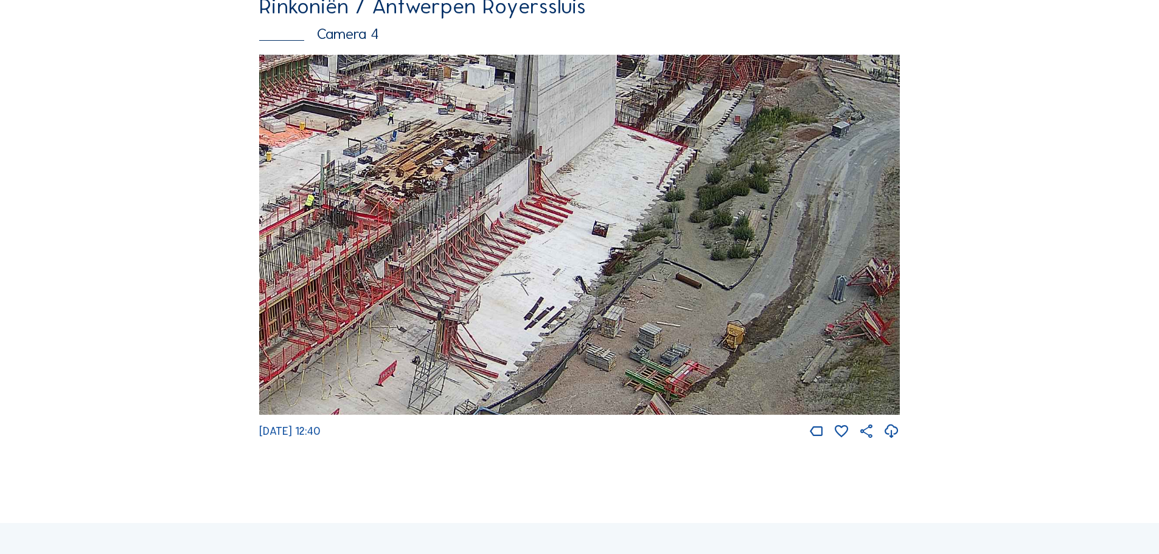
drag, startPoint x: 800, startPoint y: 220, endPoint x: 354, endPoint y: 284, distance: 449.9
click at [357, 286] on img at bounding box center [579, 235] width 641 height 361
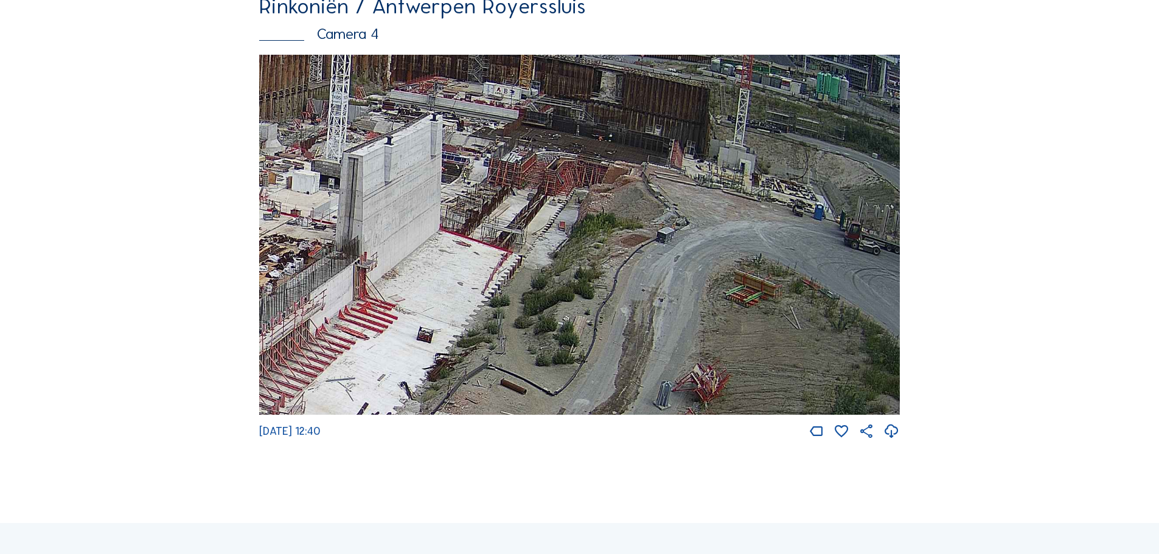
drag, startPoint x: 706, startPoint y: 202, endPoint x: 531, endPoint y: 308, distance: 204.2
click at [531, 308] on img at bounding box center [579, 235] width 641 height 361
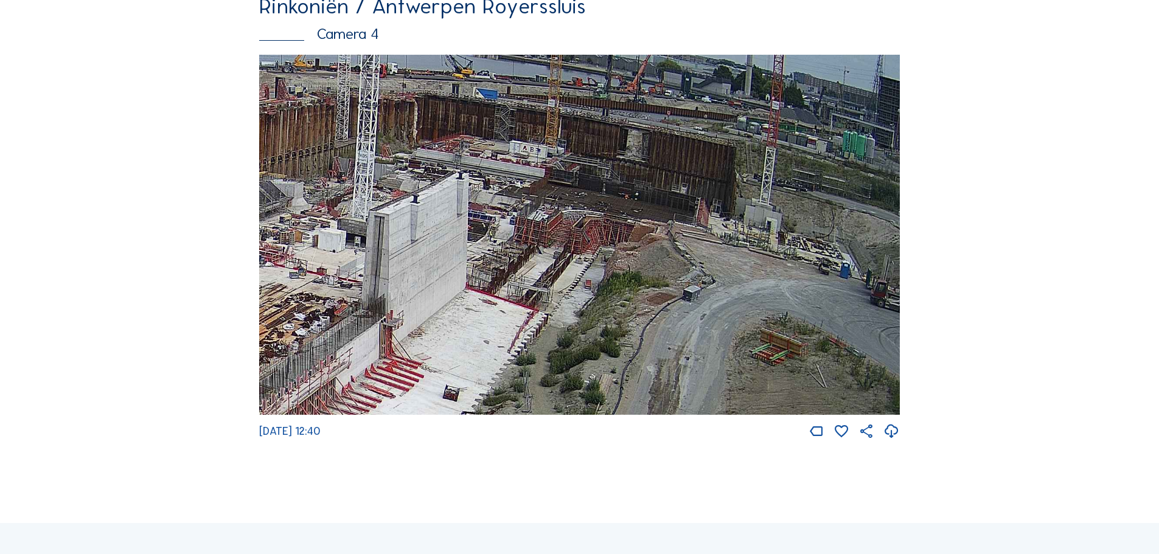
drag, startPoint x: 489, startPoint y: 226, endPoint x: 515, endPoint y: 284, distance: 64.0
click at [515, 284] on img at bounding box center [579, 235] width 641 height 361
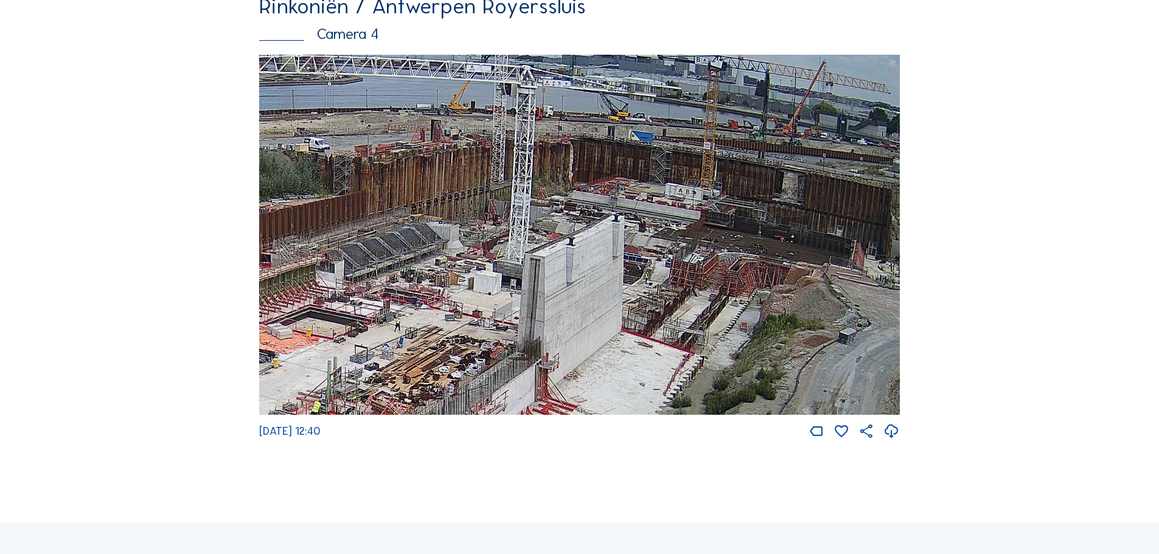
drag, startPoint x: 450, startPoint y: 195, endPoint x: 606, endPoint y: 238, distance: 161.5
click at [606, 238] on img at bounding box center [579, 235] width 641 height 361
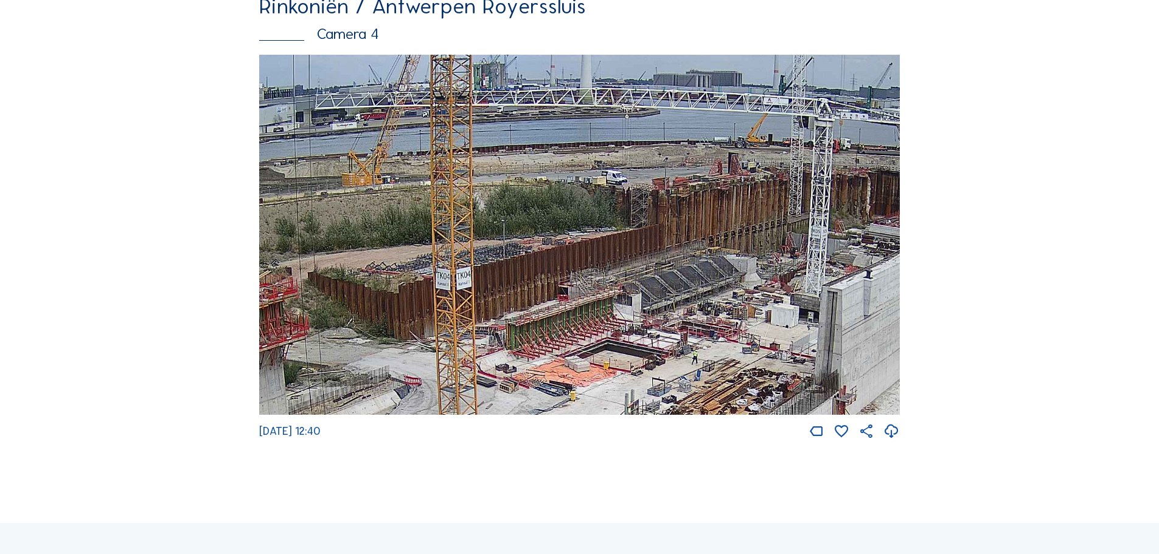
drag, startPoint x: 621, startPoint y: 299, endPoint x: 705, endPoint y: 301, distance: 84.0
click at [705, 301] on img at bounding box center [579, 235] width 641 height 361
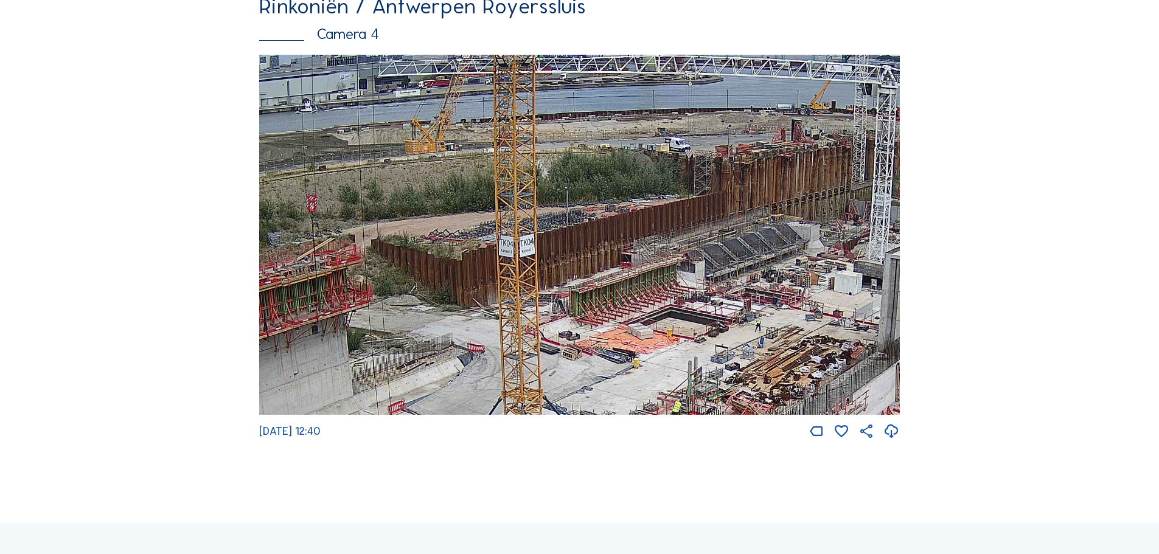
drag, startPoint x: 535, startPoint y: 360, endPoint x: 598, endPoint y: 319, distance: 74.4
click at [598, 319] on img at bounding box center [579, 235] width 641 height 361
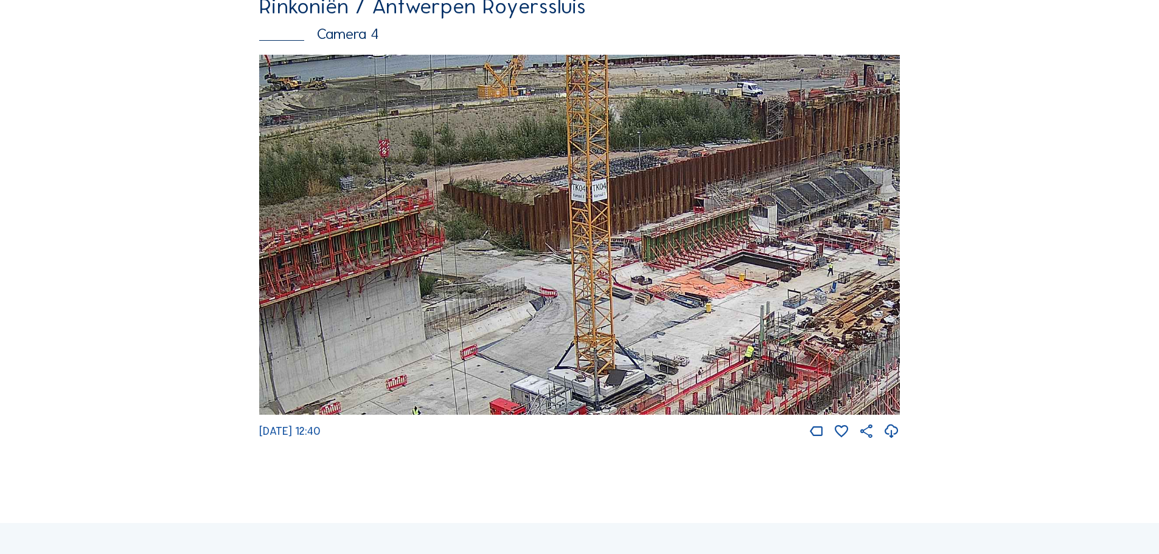
drag, startPoint x: 461, startPoint y: 328, endPoint x: 534, endPoint y: 279, distance: 87.3
click at [534, 279] on img at bounding box center [579, 235] width 641 height 361
